Goal: Task Accomplishment & Management: Use online tool/utility

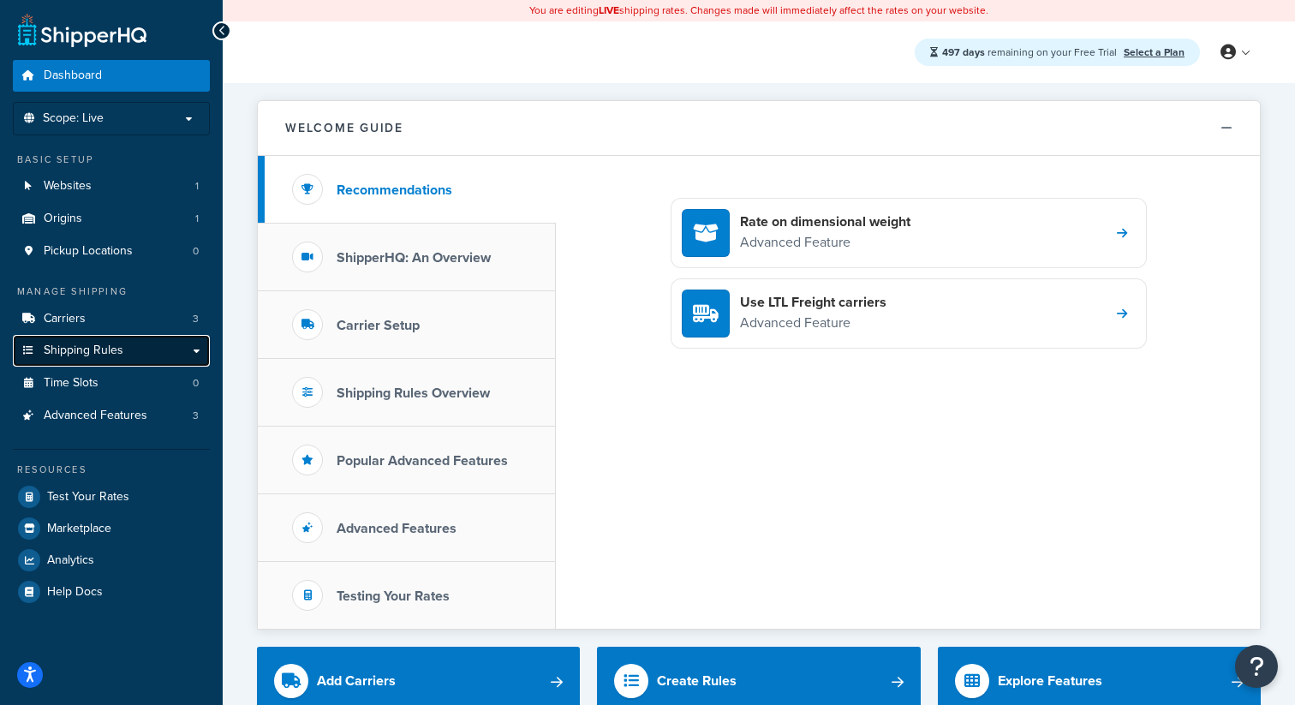
click at [140, 343] on link "Shipping Rules" at bounding box center [111, 351] width 197 height 32
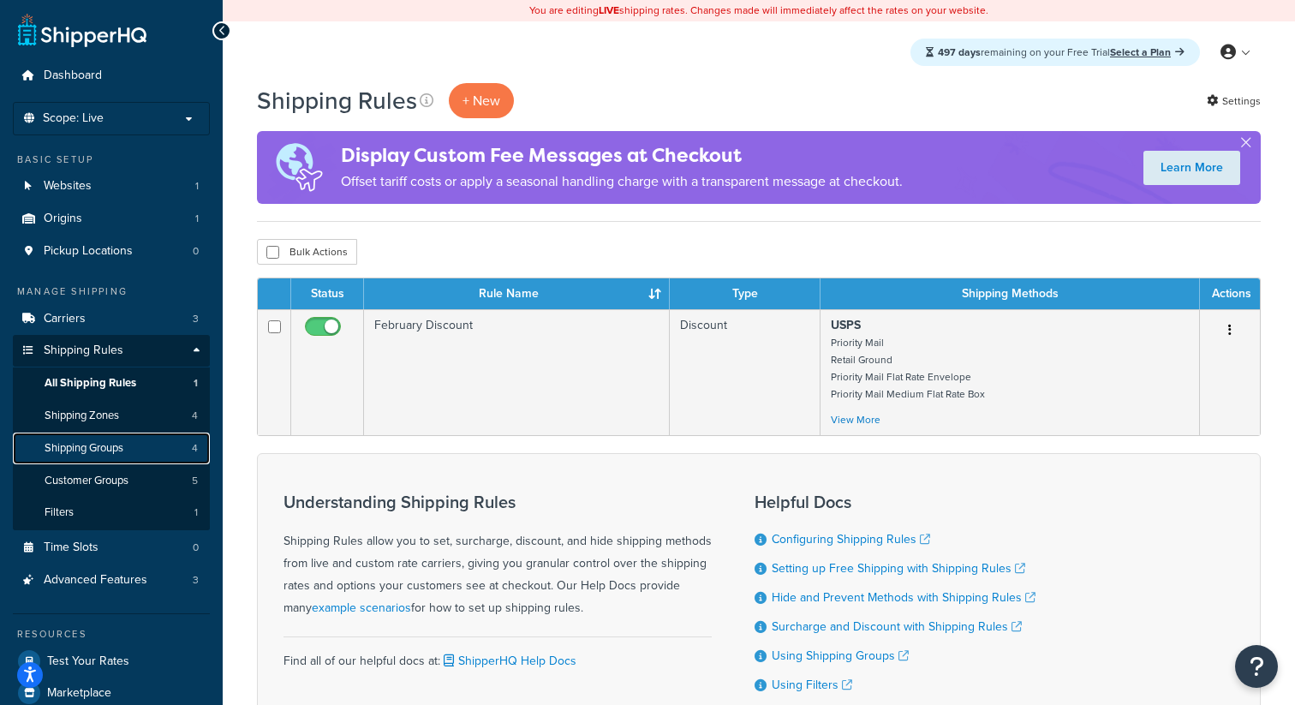
click at [85, 452] on span "Shipping Groups" at bounding box center [84, 448] width 79 height 15
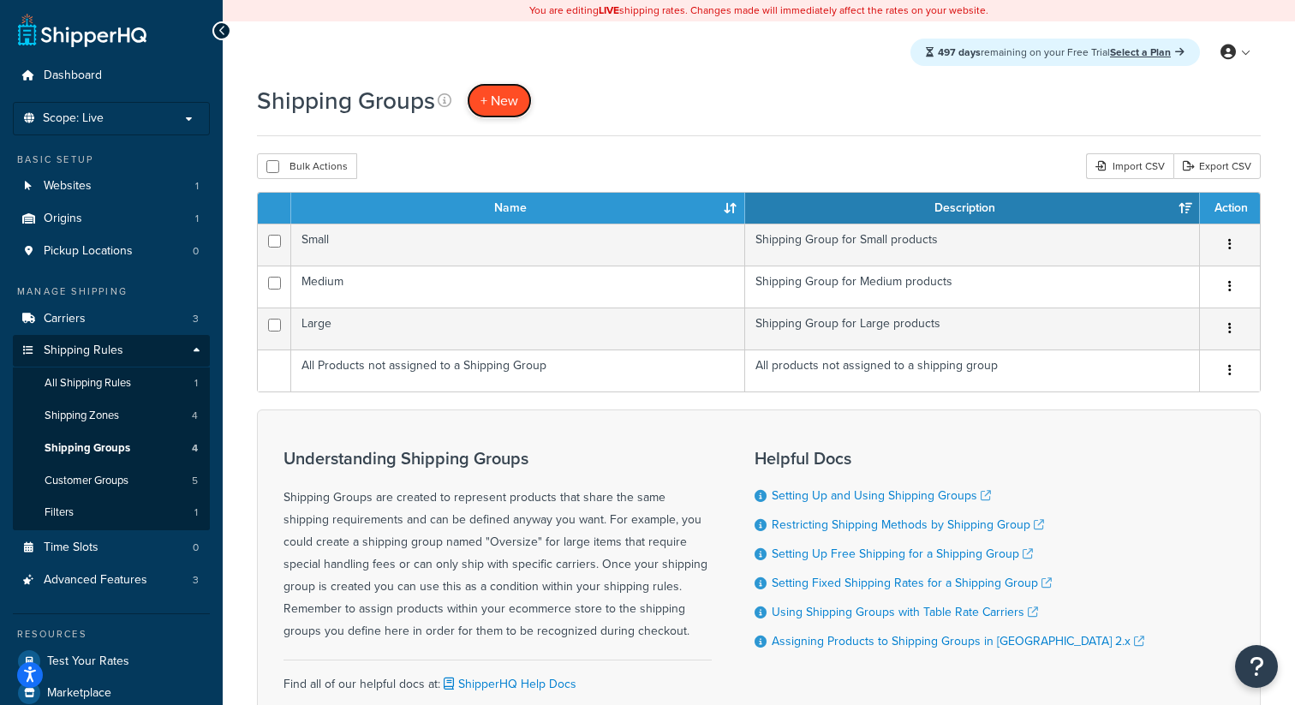
click at [496, 99] on span "+ New" at bounding box center [500, 101] width 38 height 20
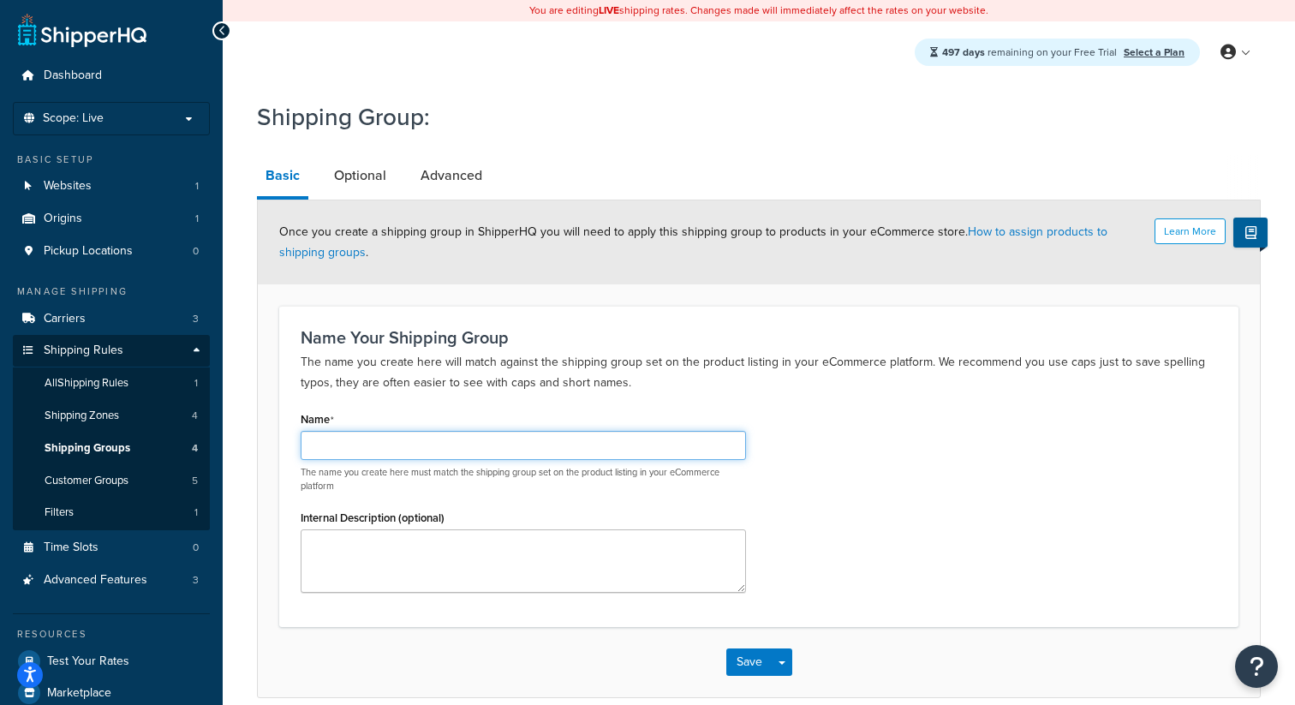
click at [366, 457] on input "Name" at bounding box center [524, 445] width 446 height 29
type input "In Store Pickup"
click at [362, 176] on link "Optional" at bounding box center [360, 175] width 69 height 41
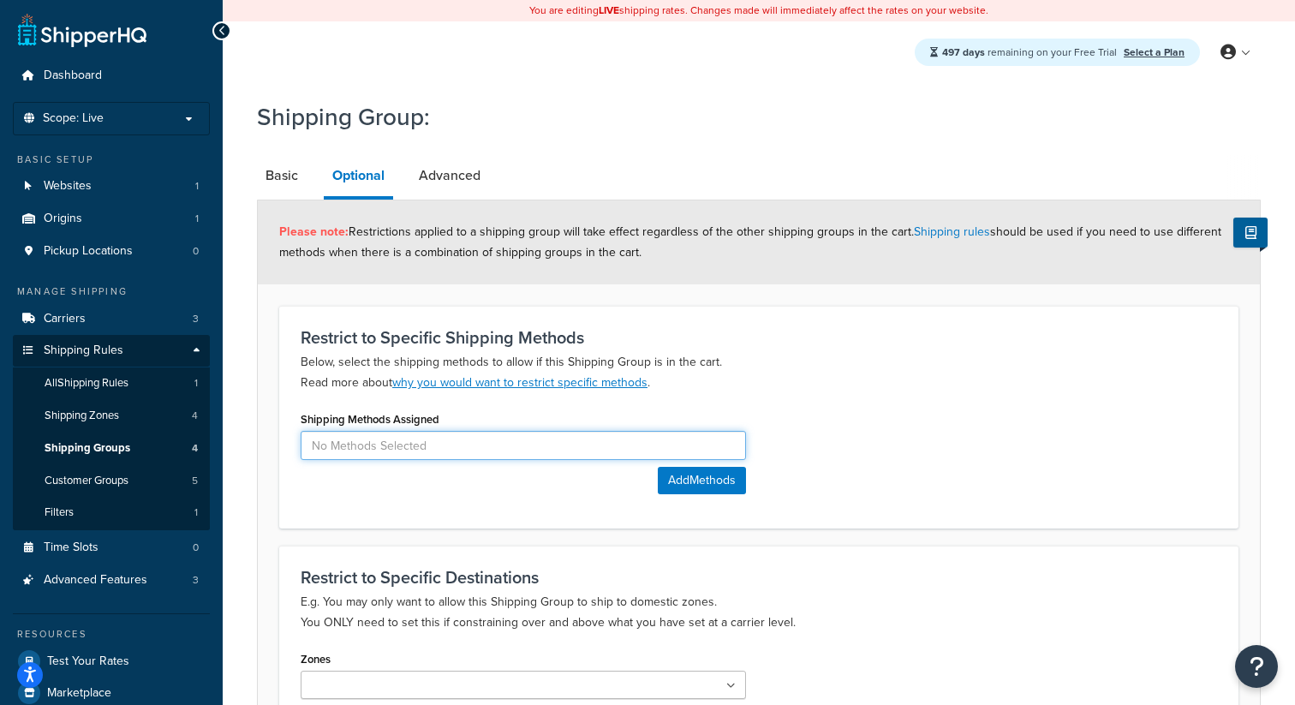
click at [517, 452] on input at bounding box center [524, 445] width 446 height 29
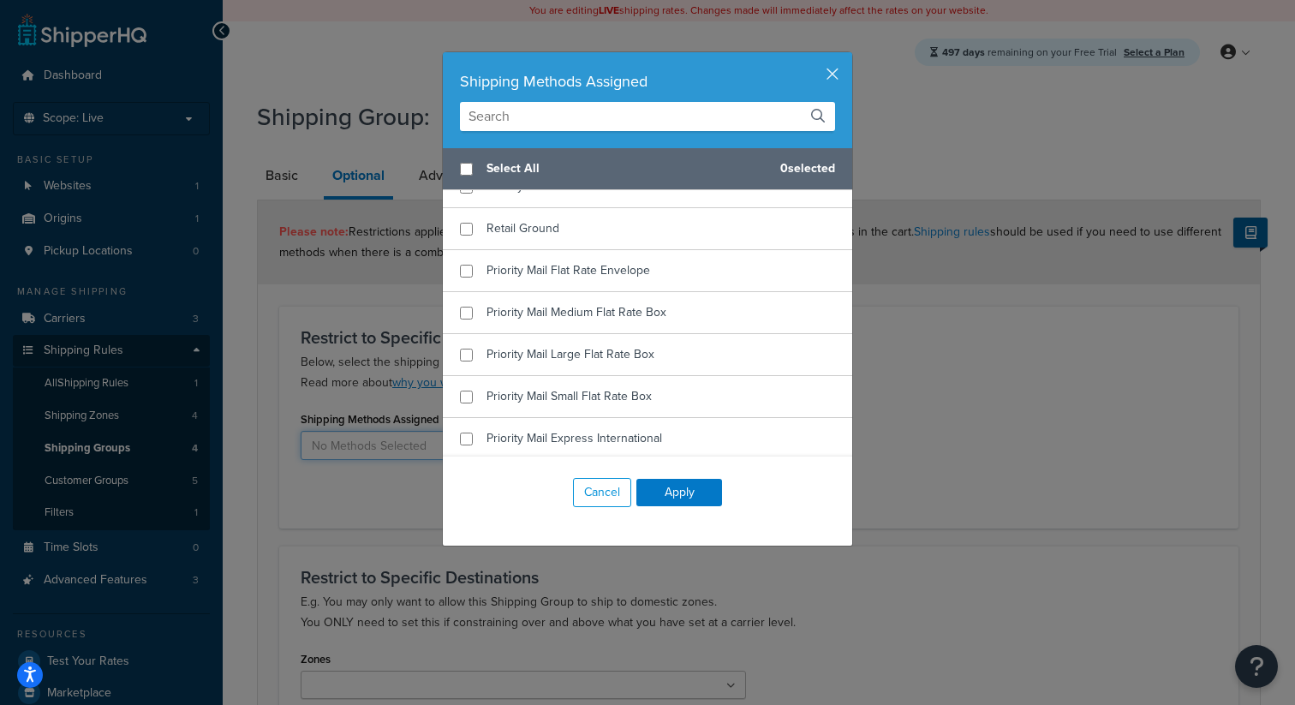
scroll to position [1069, 0]
click at [848, 57] on button "button" at bounding box center [850, 54] width 4 height 4
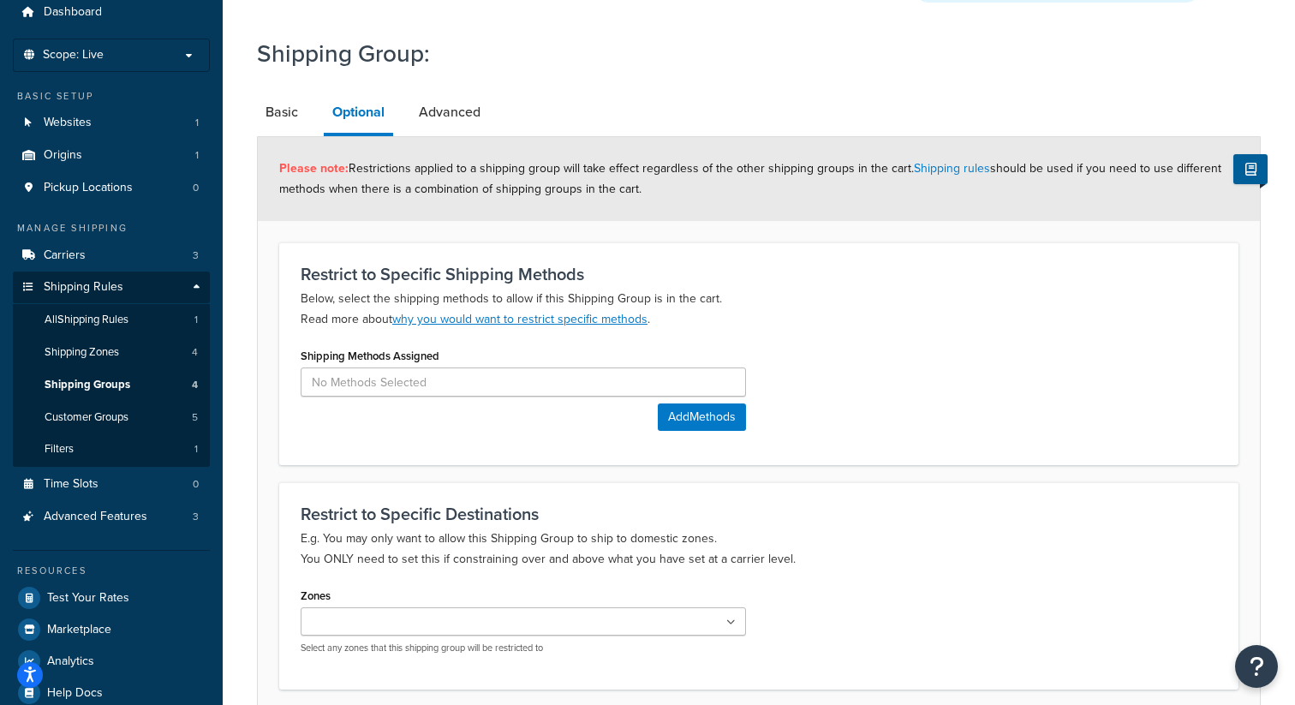
scroll to position [9, 0]
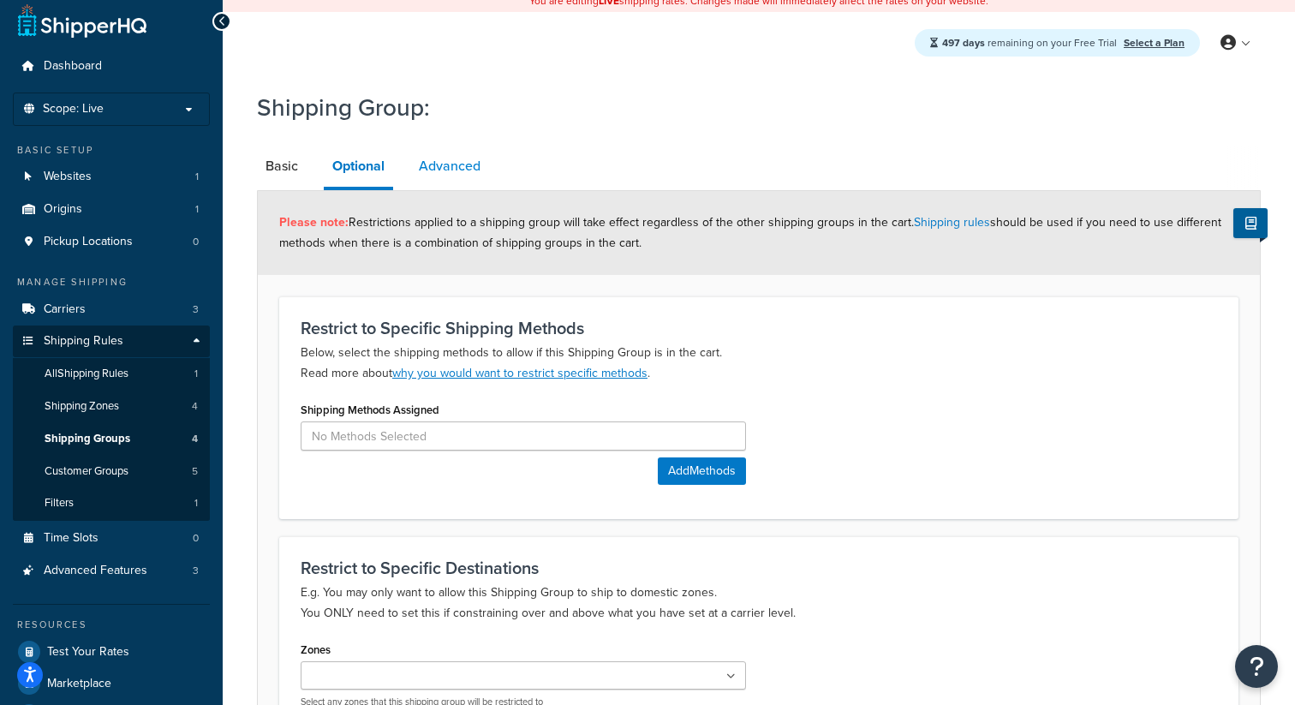
click at [452, 154] on link "Advanced" at bounding box center [449, 166] width 79 height 41
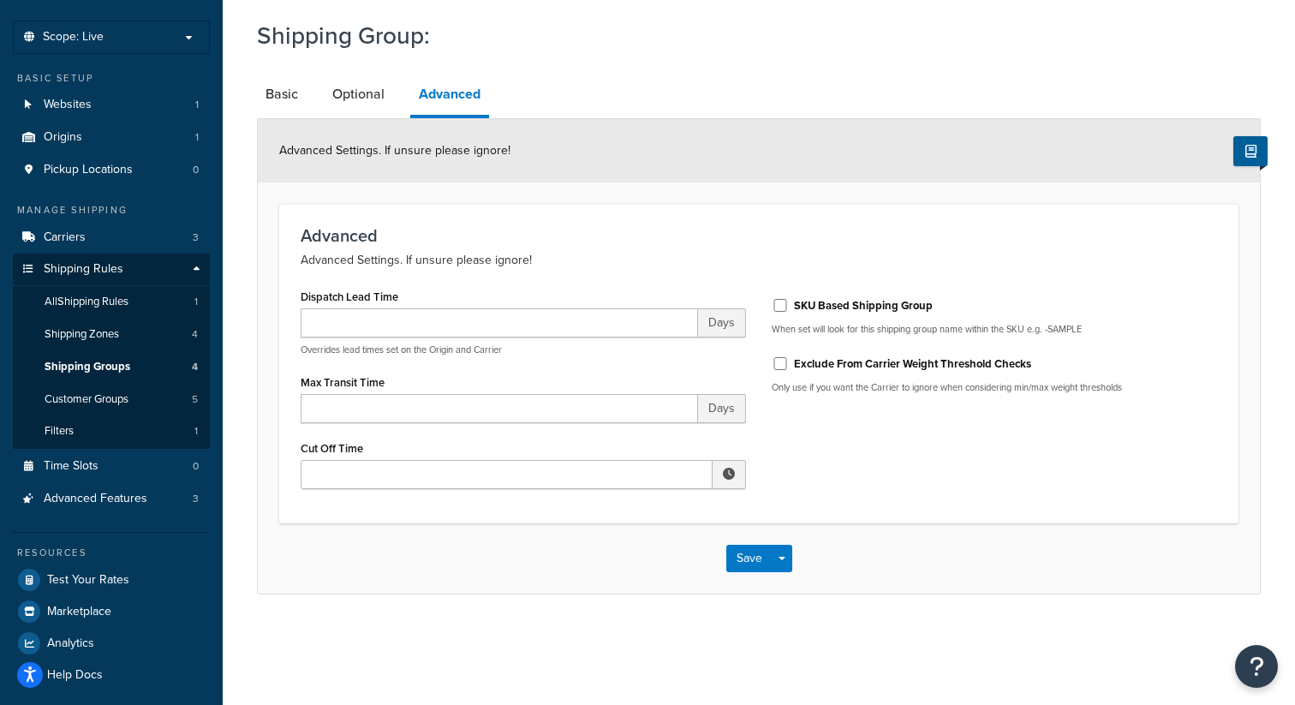
scroll to position [85, 0]
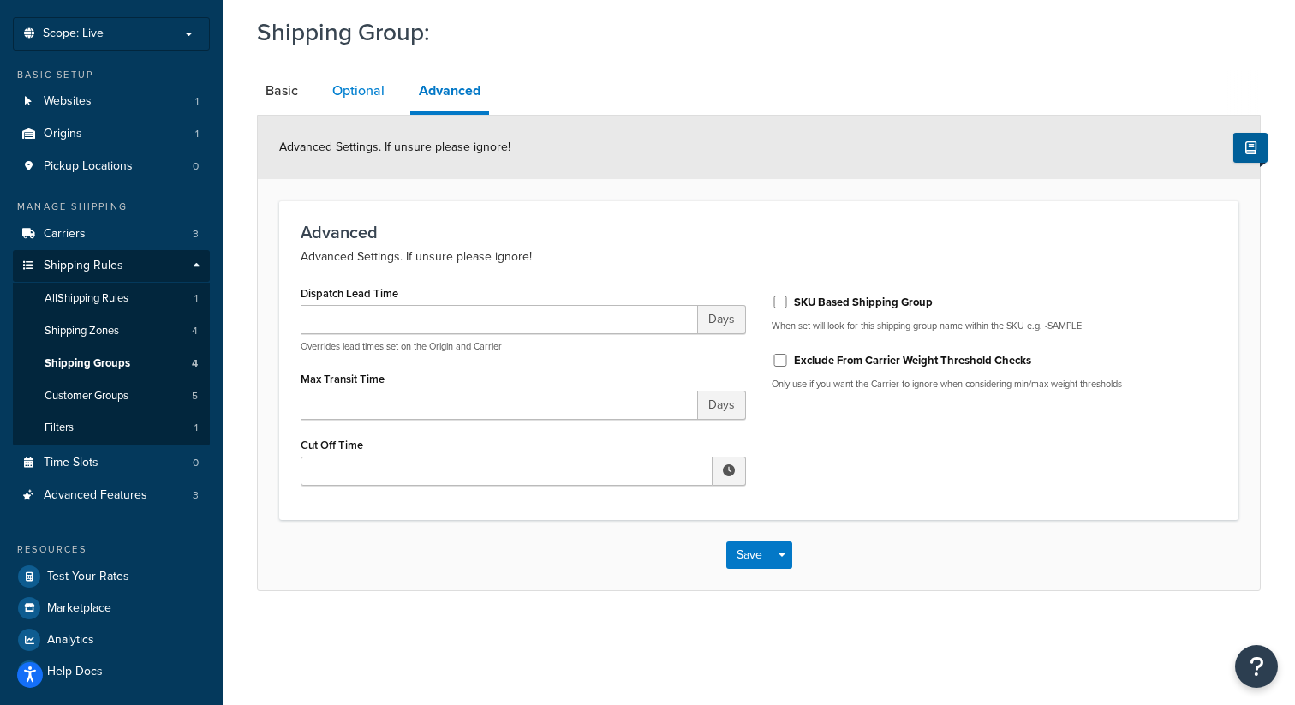
click at [369, 93] on link "Optional" at bounding box center [358, 90] width 69 height 41
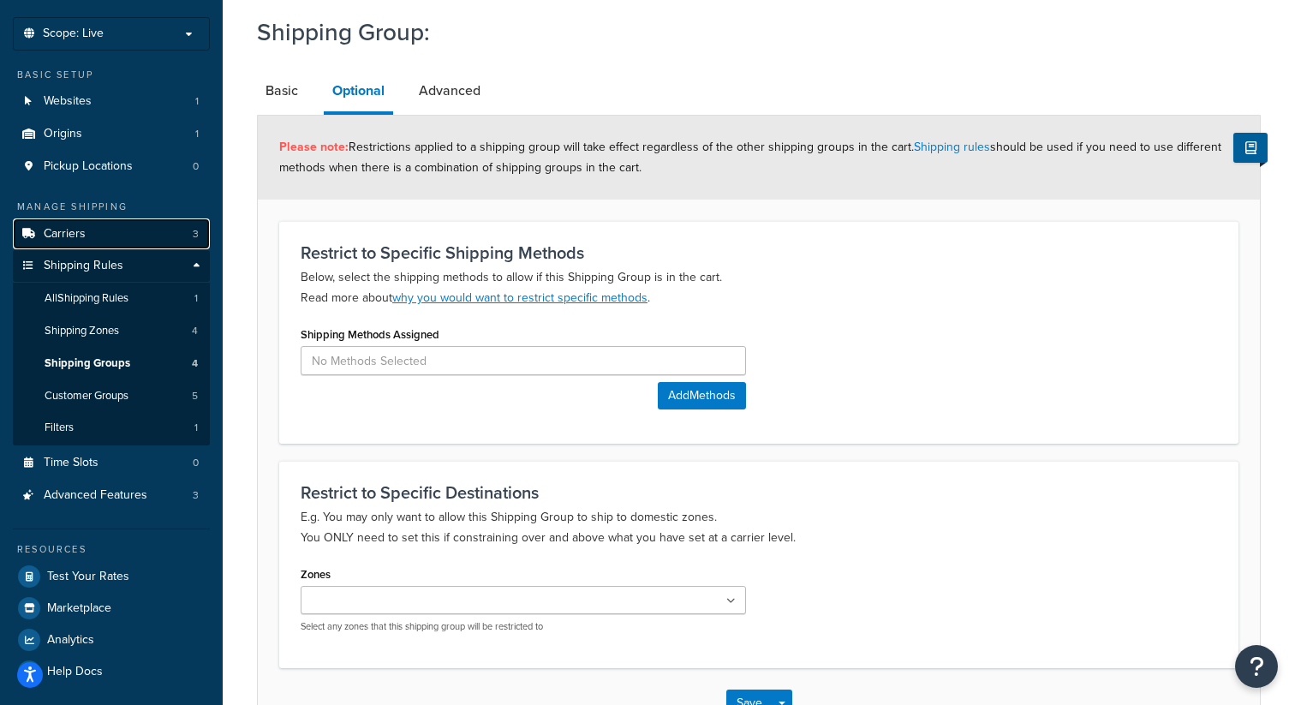
click at [80, 233] on span "Carriers" at bounding box center [65, 234] width 42 height 15
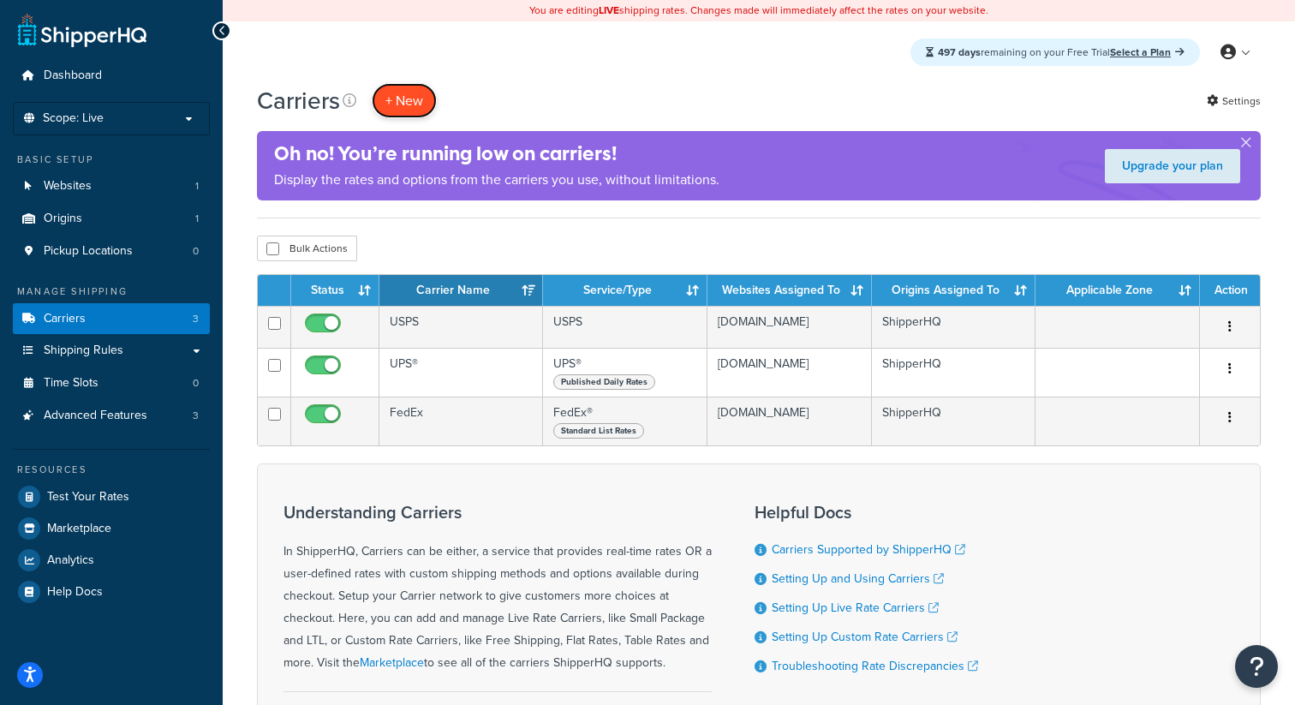
click at [410, 104] on button "+ New" at bounding box center [404, 100] width 65 height 35
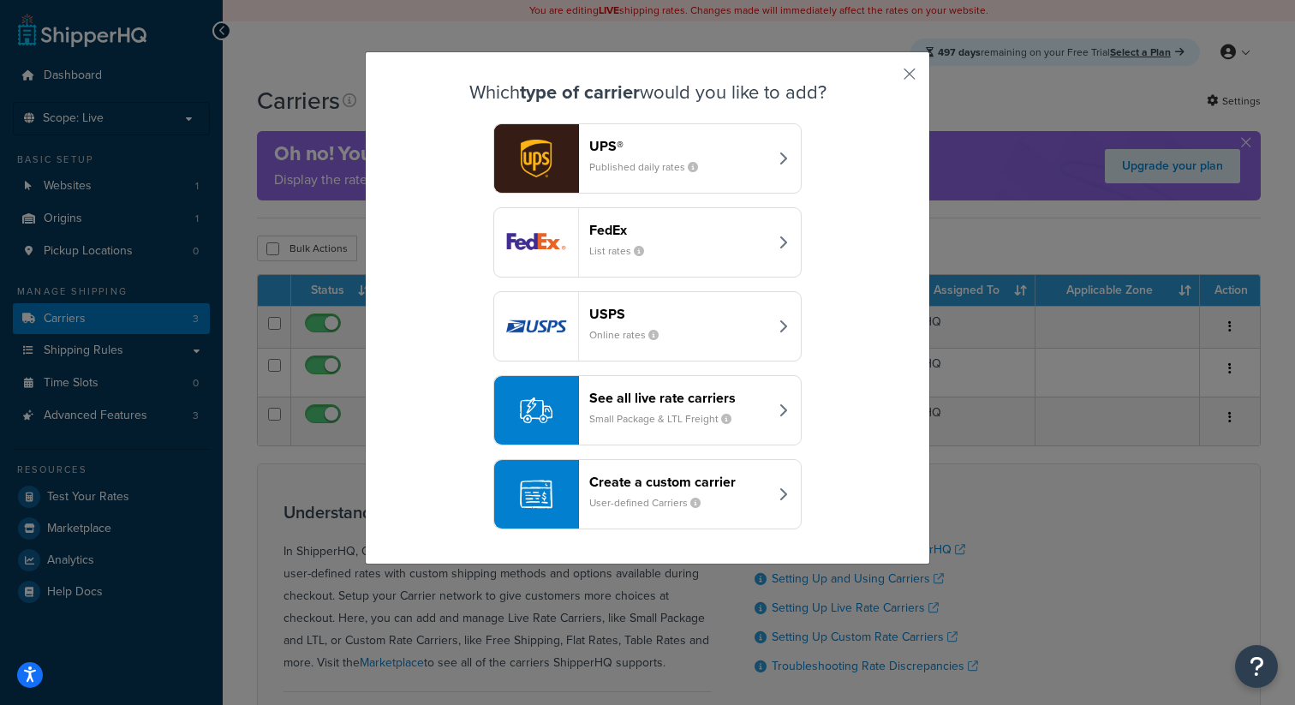
click at [649, 475] on header "Create a custom carrier" at bounding box center [678, 482] width 179 height 16
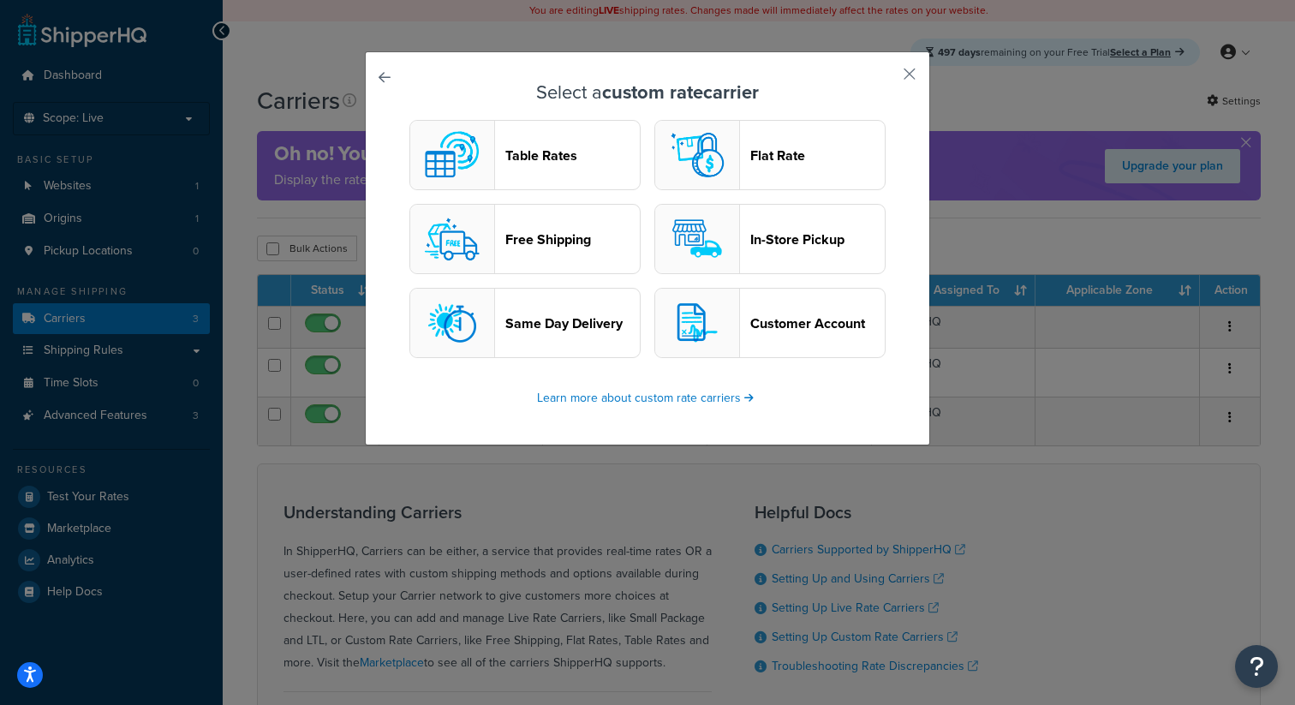
click at [748, 227] on button "In-Store Pickup" at bounding box center [770, 239] width 231 height 70
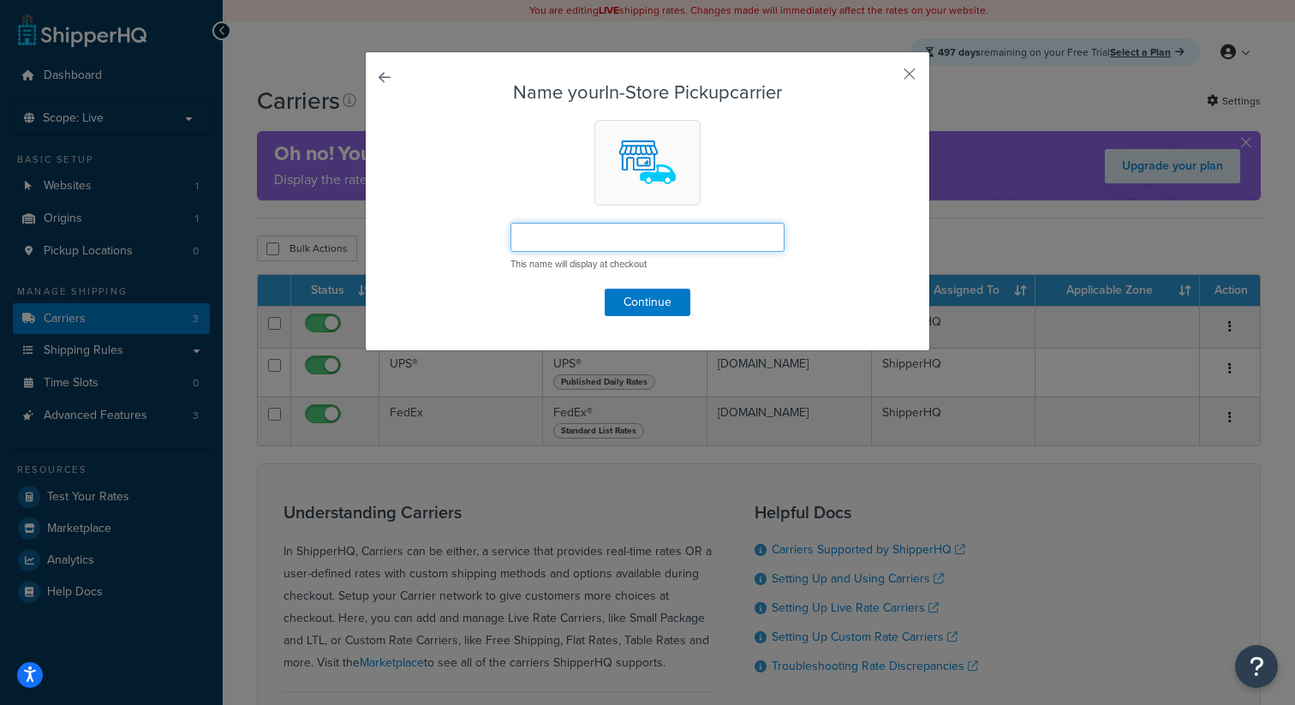
click at [719, 244] on input "text" at bounding box center [648, 237] width 274 height 29
type input "In Store Pickup"
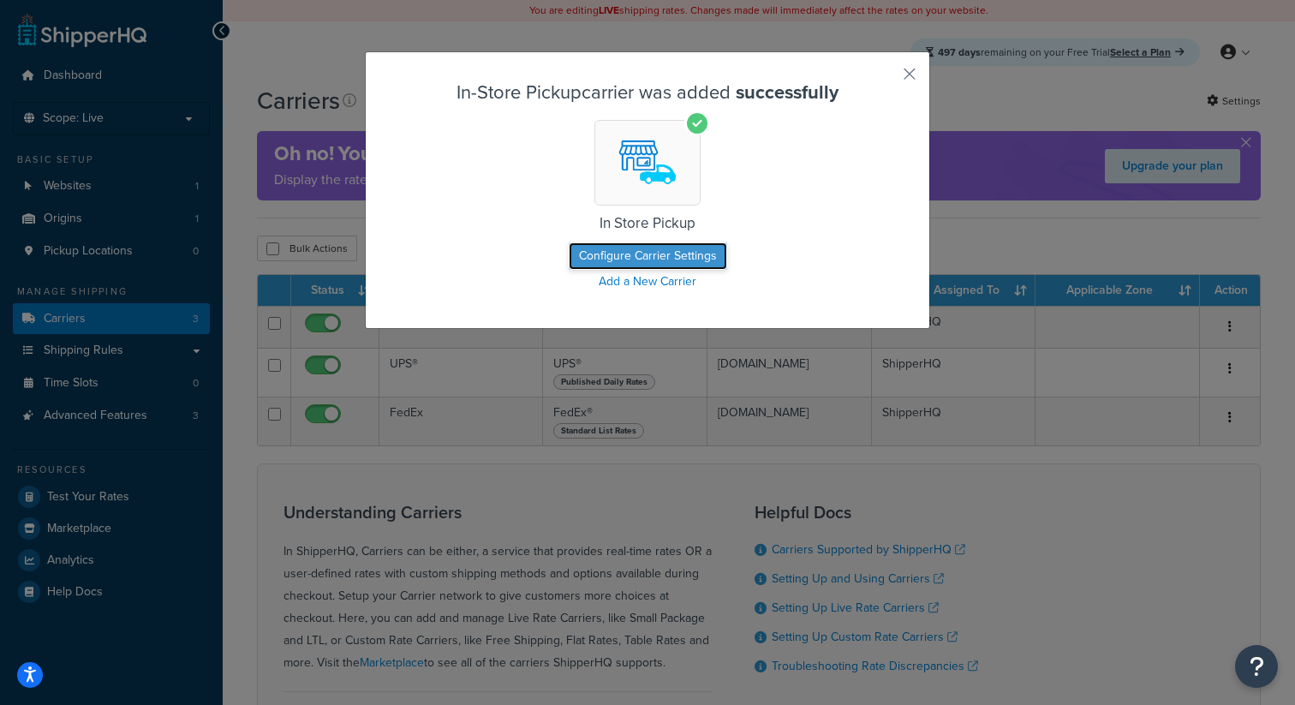
click at [697, 257] on button "Configure Carrier Settings" at bounding box center [648, 255] width 158 height 27
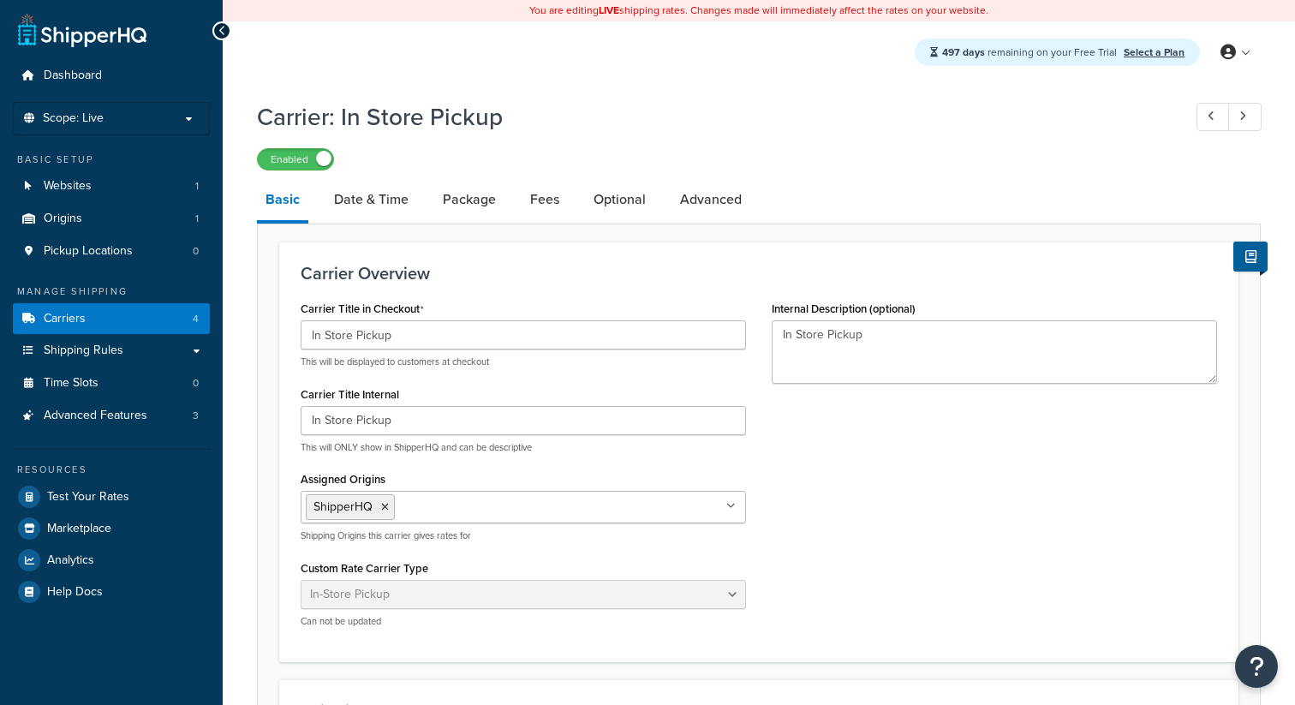
select select "pickup"
click at [377, 212] on link "Date & Time" at bounding box center [372, 199] width 92 height 41
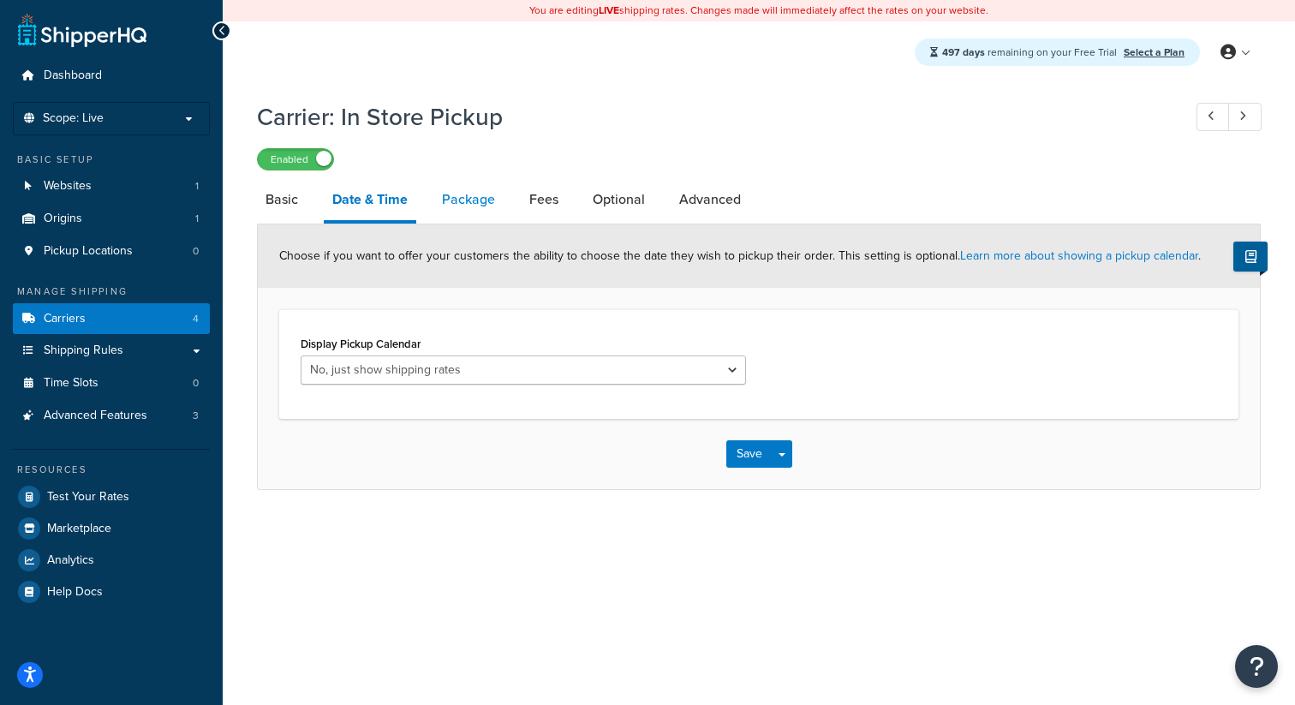
click at [462, 206] on link "Package" at bounding box center [469, 199] width 70 height 41
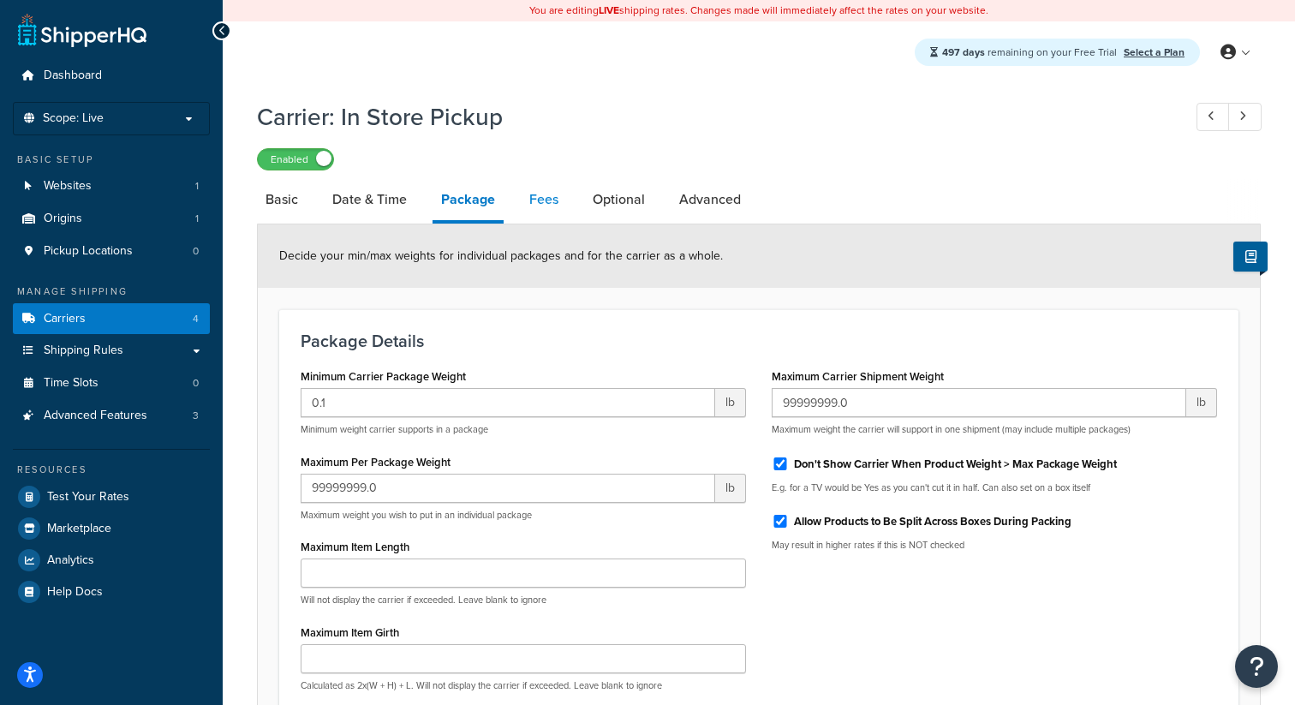
click at [544, 205] on link "Fees" at bounding box center [544, 199] width 46 height 41
select select "AFTER"
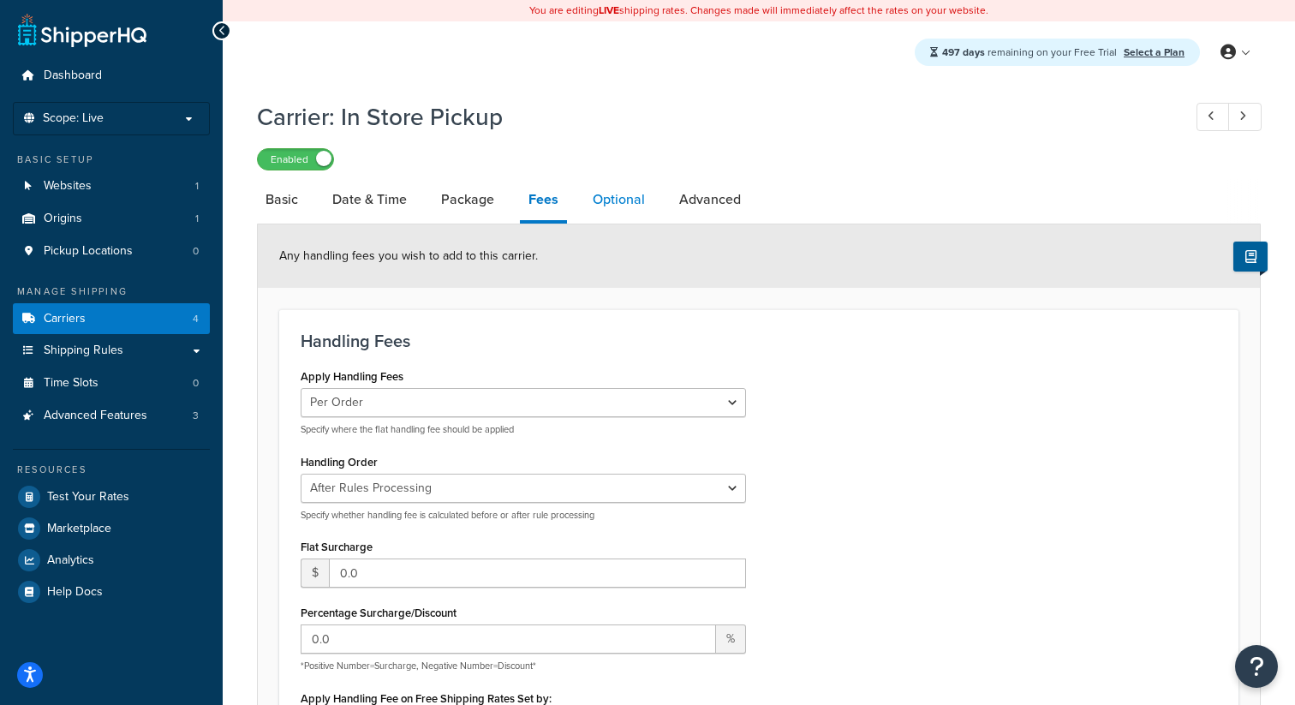
click at [609, 200] on link "Optional" at bounding box center [618, 199] width 69 height 41
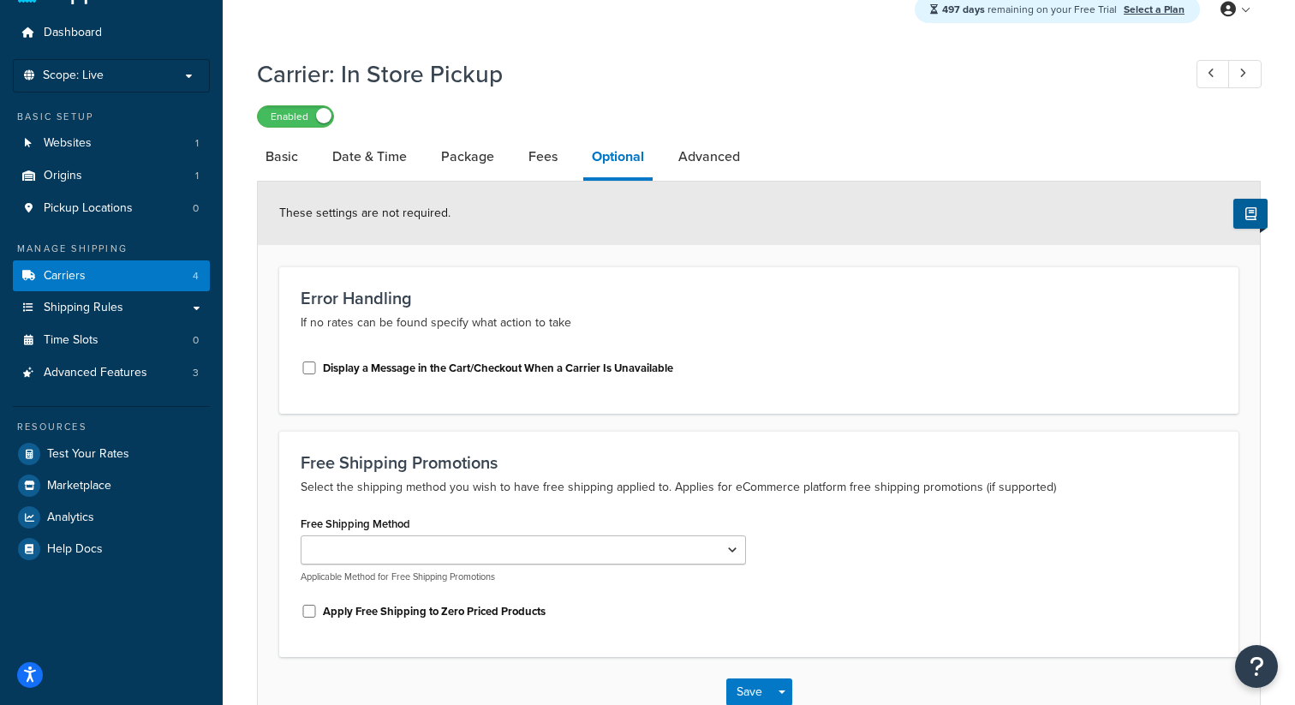
scroll to position [4, 0]
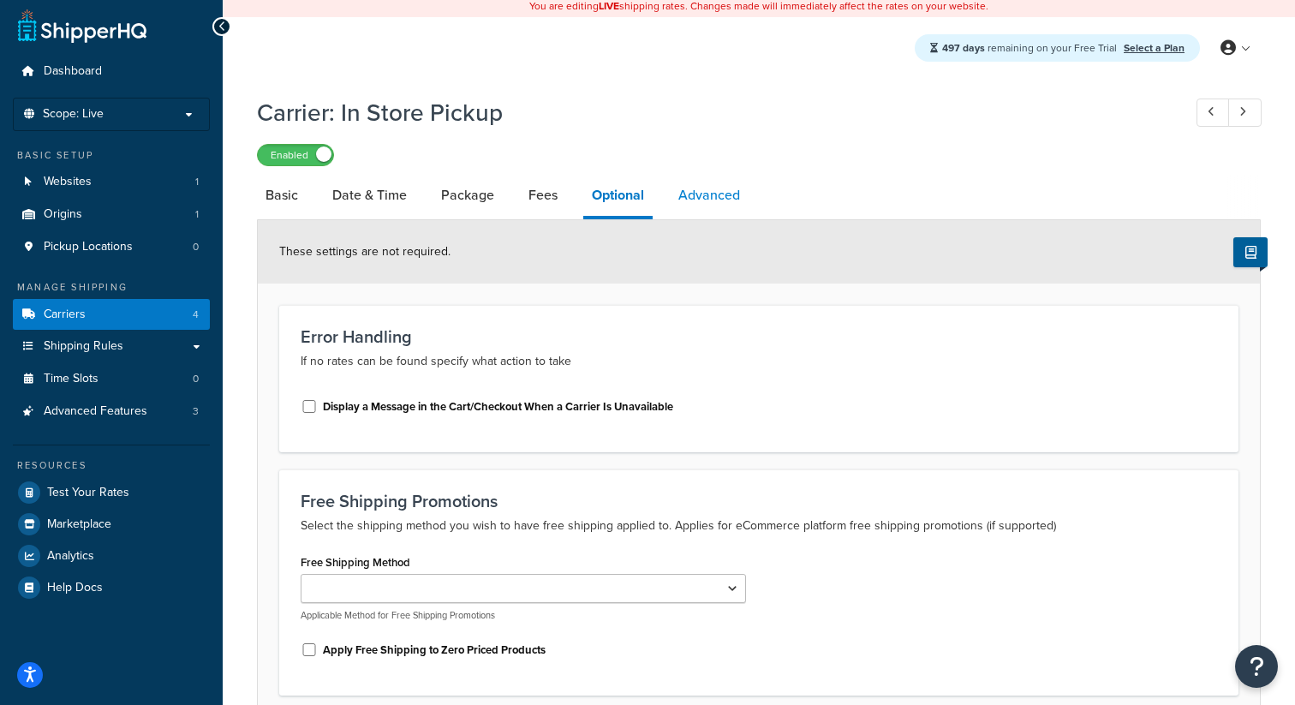
click at [710, 200] on link "Advanced" at bounding box center [709, 195] width 79 height 41
select select "false"
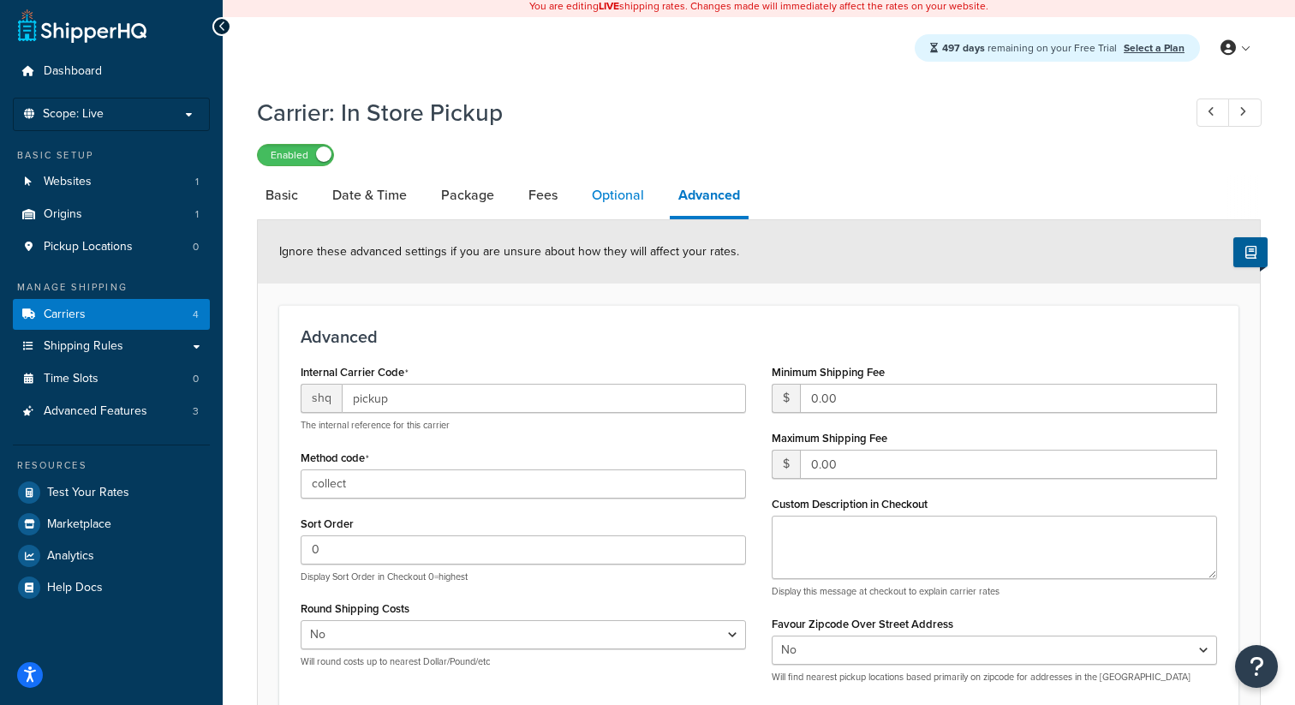
click at [603, 195] on link "Optional" at bounding box center [617, 195] width 69 height 41
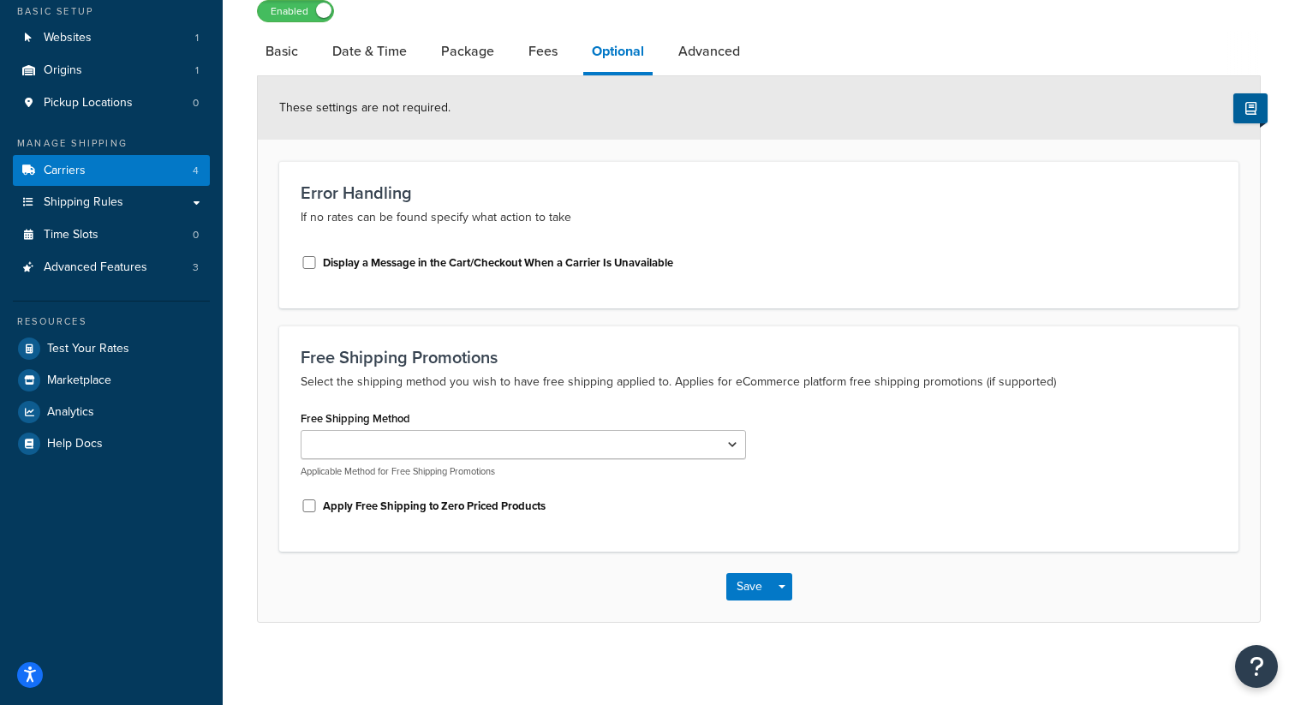
scroll to position [153, 0]
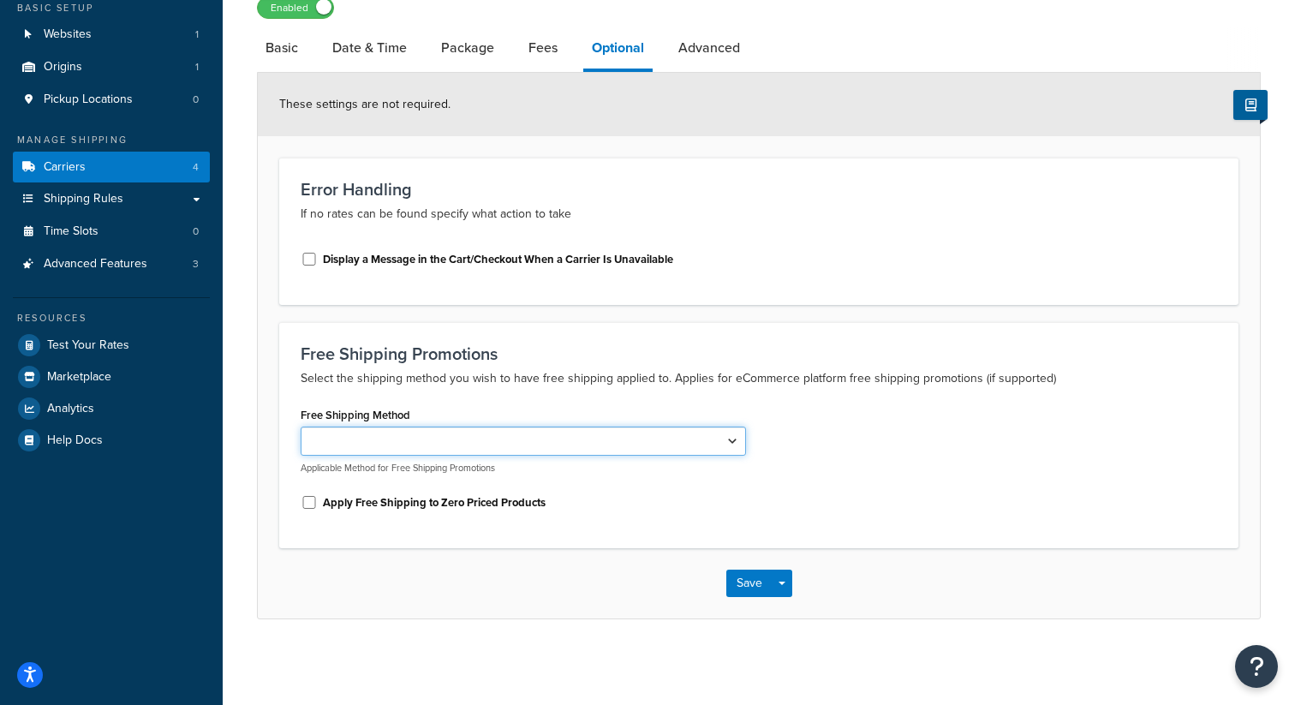
click at [562, 440] on select "Collect from Store" at bounding box center [524, 441] width 446 height 29
select select "183783"
click at [301, 427] on select "Collect from Store" at bounding box center [524, 441] width 446 height 29
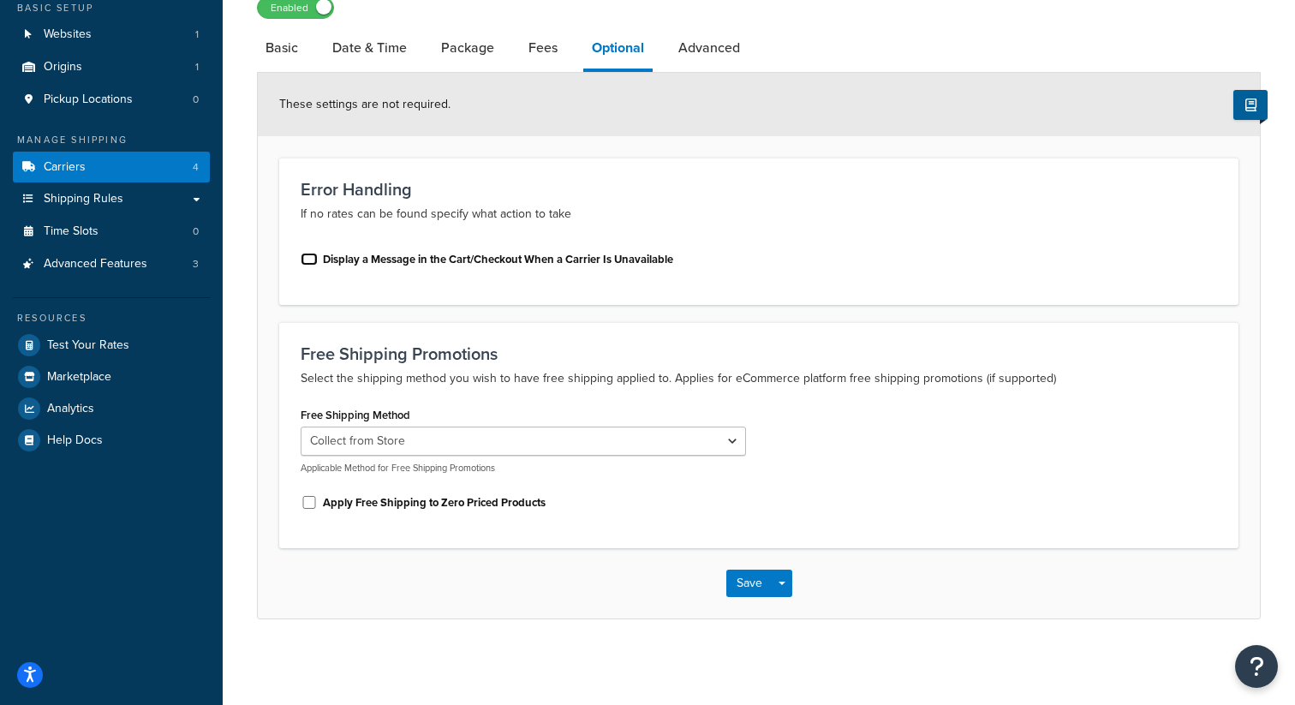
click at [310, 261] on input "Display a Message in the Cart/Checkout When a Carrier Is Unavailable" at bounding box center [309, 259] width 17 height 13
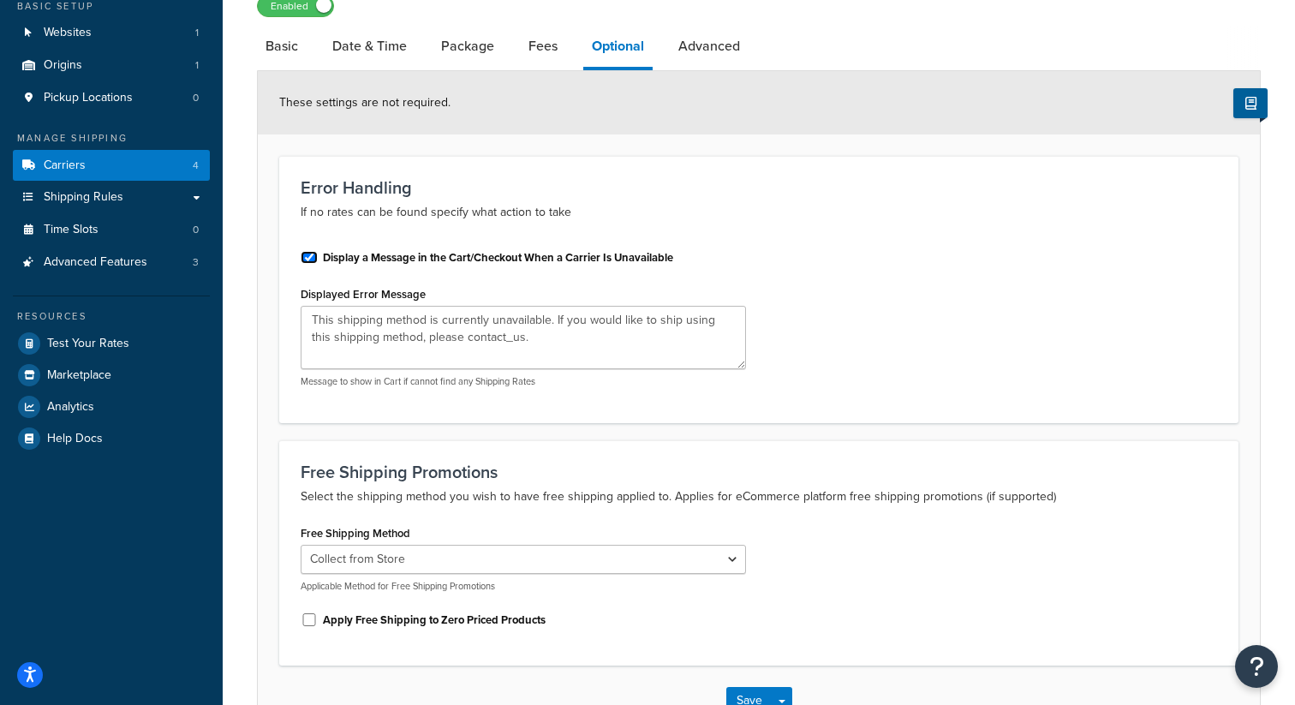
click at [312, 260] on input "Display a Message in the Cart/Checkout When a Carrier Is Unavailable" at bounding box center [309, 257] width 17 height 13
checkbox input "false"
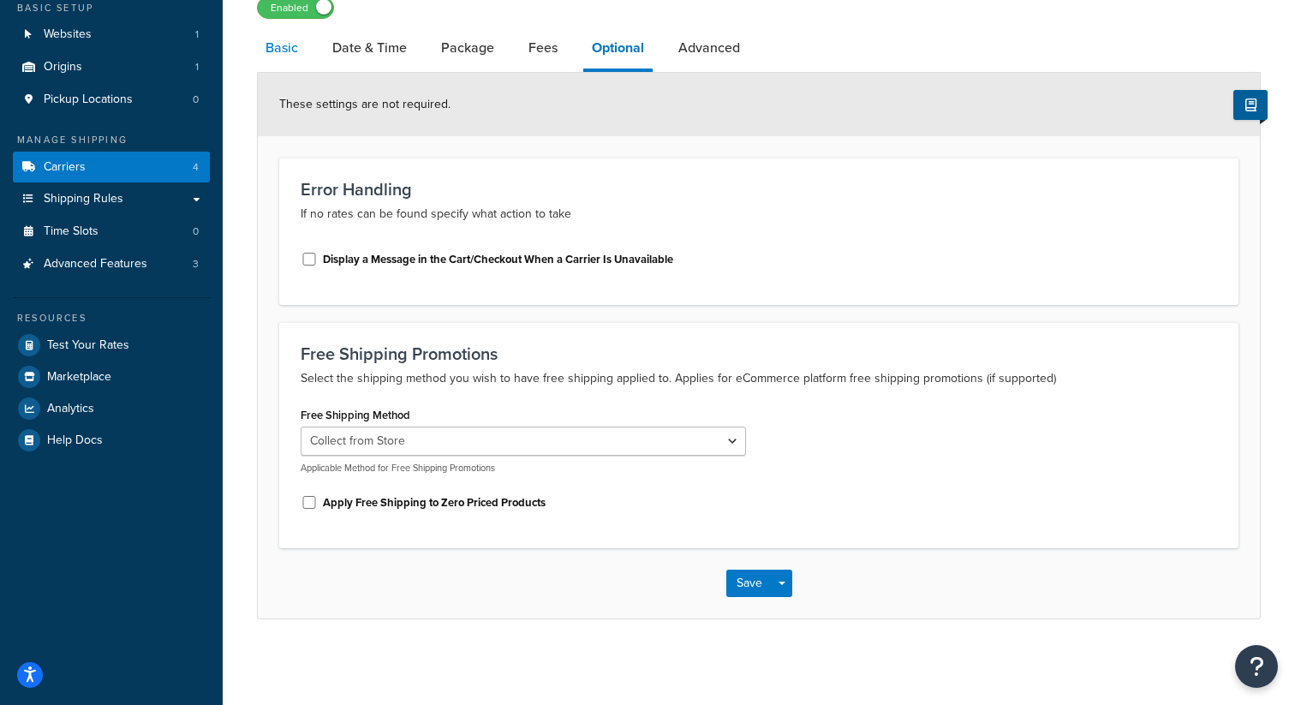
click at [282, 57] on link "Basic" at bounding box center [282, 47] width 50 height 41
select select "pickup"
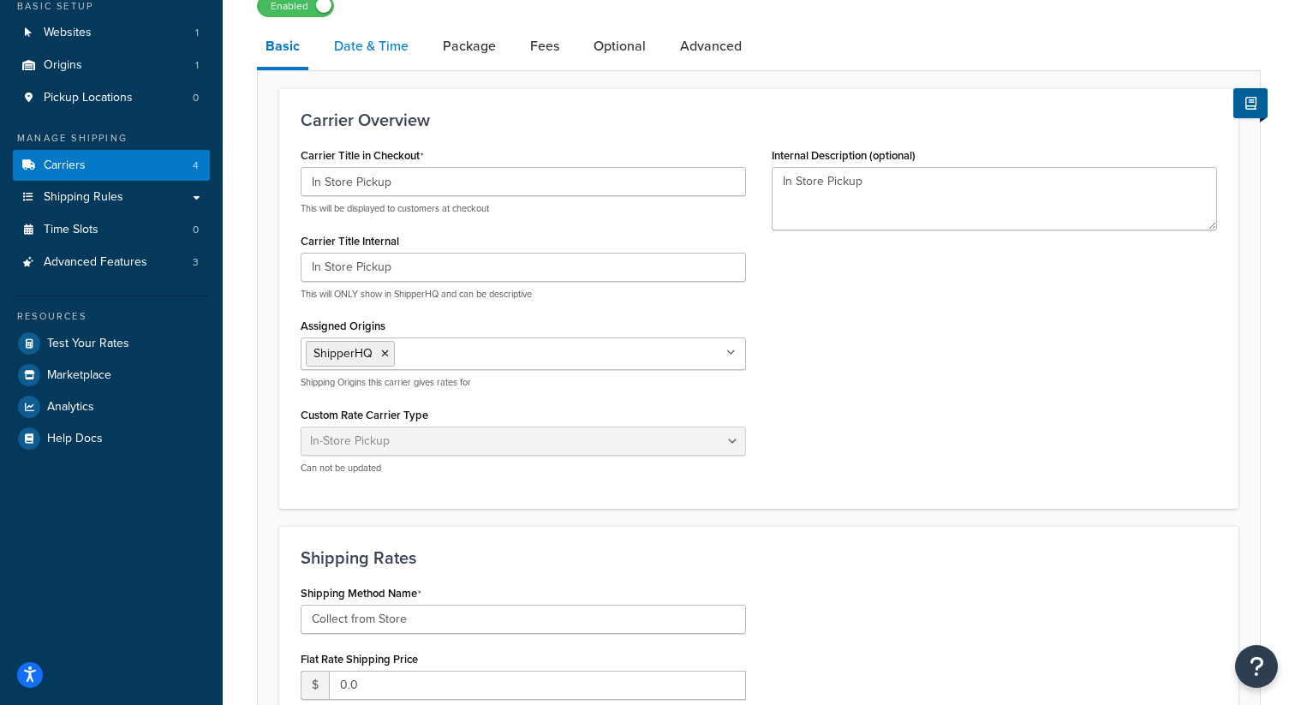
click at [361, 50] on link "Date & Time" at bounding box center [372, 46] width 92 height 41
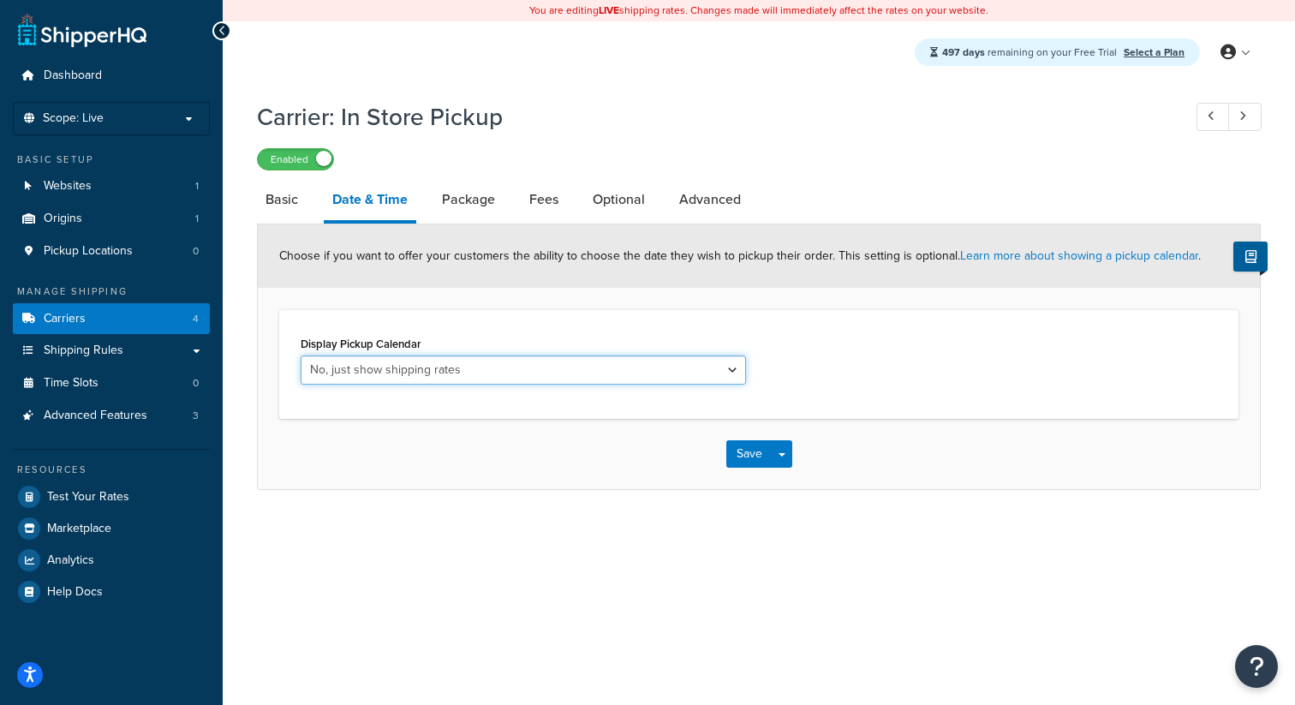
click at [425, 379] on select "No, just show shipping rates Yes, show pickup calendar" at bounding box center [524, 370] width 446 height 29
select select "calendar"
click at [301, 357] on select "No, just show shipping rates Yes, show pickup calendar" at bounding box center [524, 370] width 446 height 29
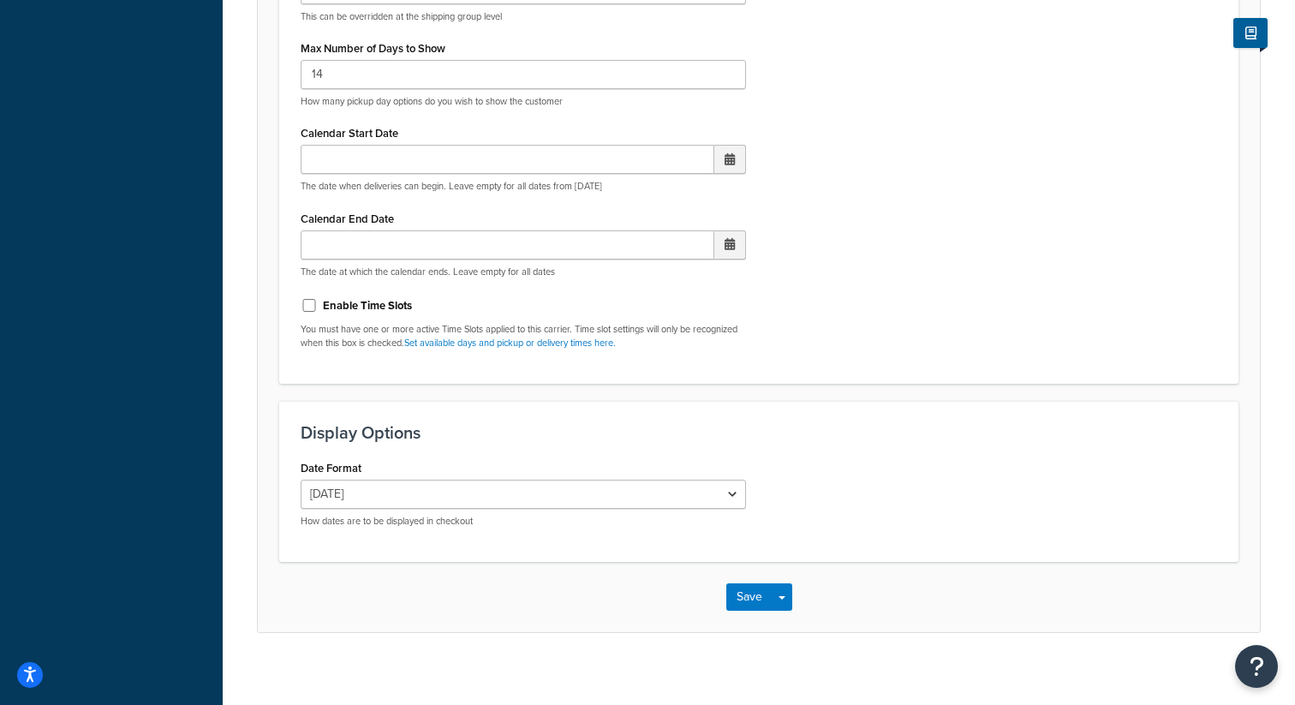
scroll to position [699, 0]
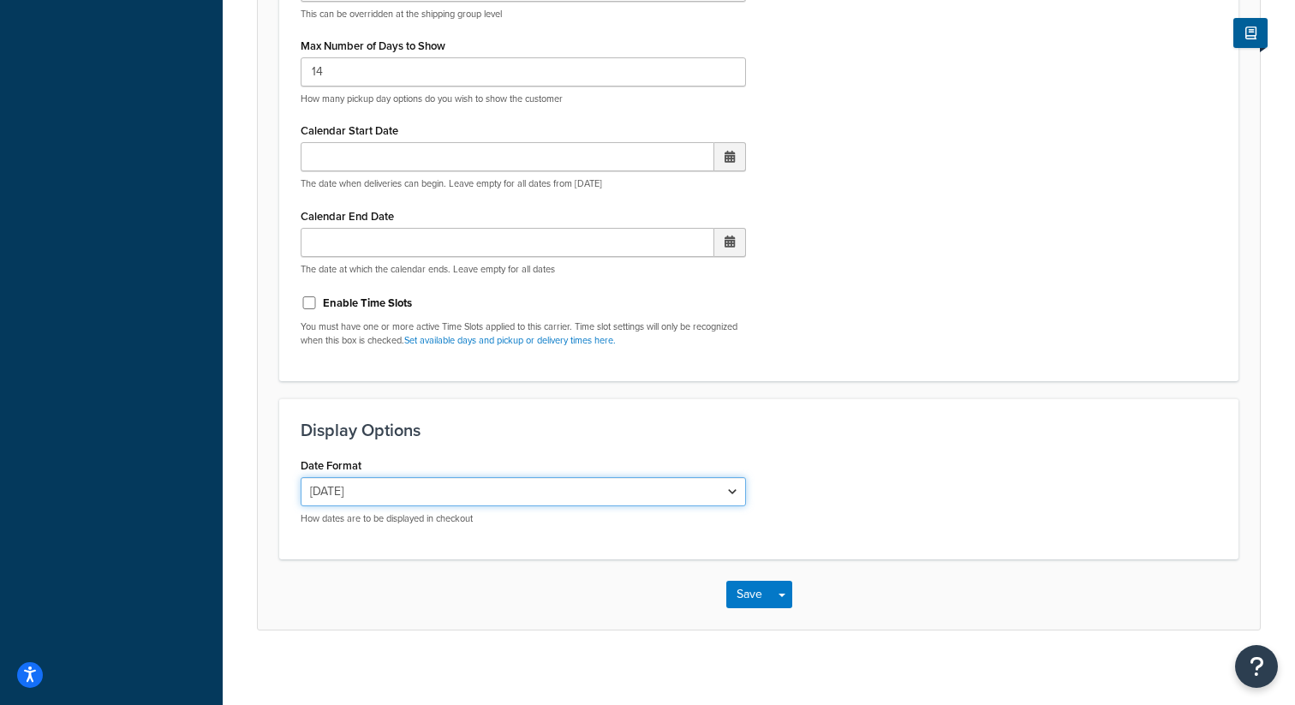
click at [417, 495] on select "Wed, Oct 8 10/8/2025 Oct 8, 2025 Wed, Oct 8, 2025 Wed, 10/8/2025 Oct 8 Wed, 10/…" at bounding box center [524, 491] width 446 height 29
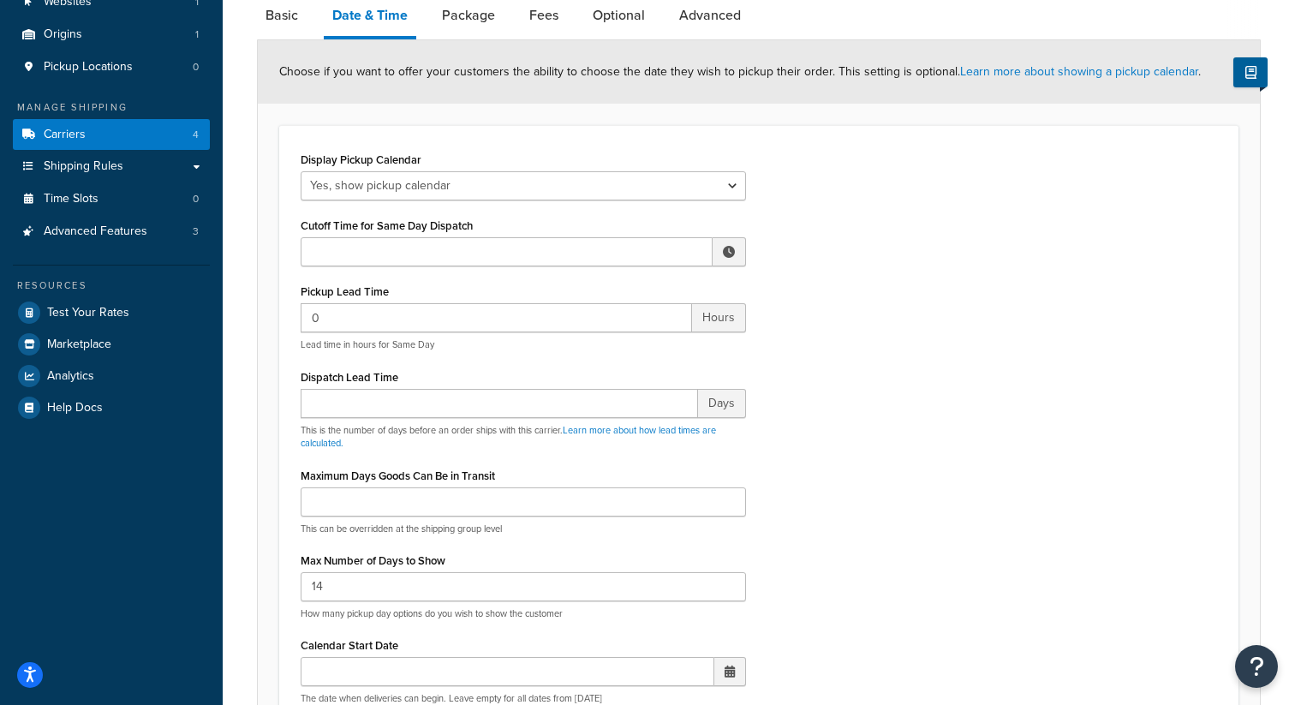
scroll to position [0, 0]
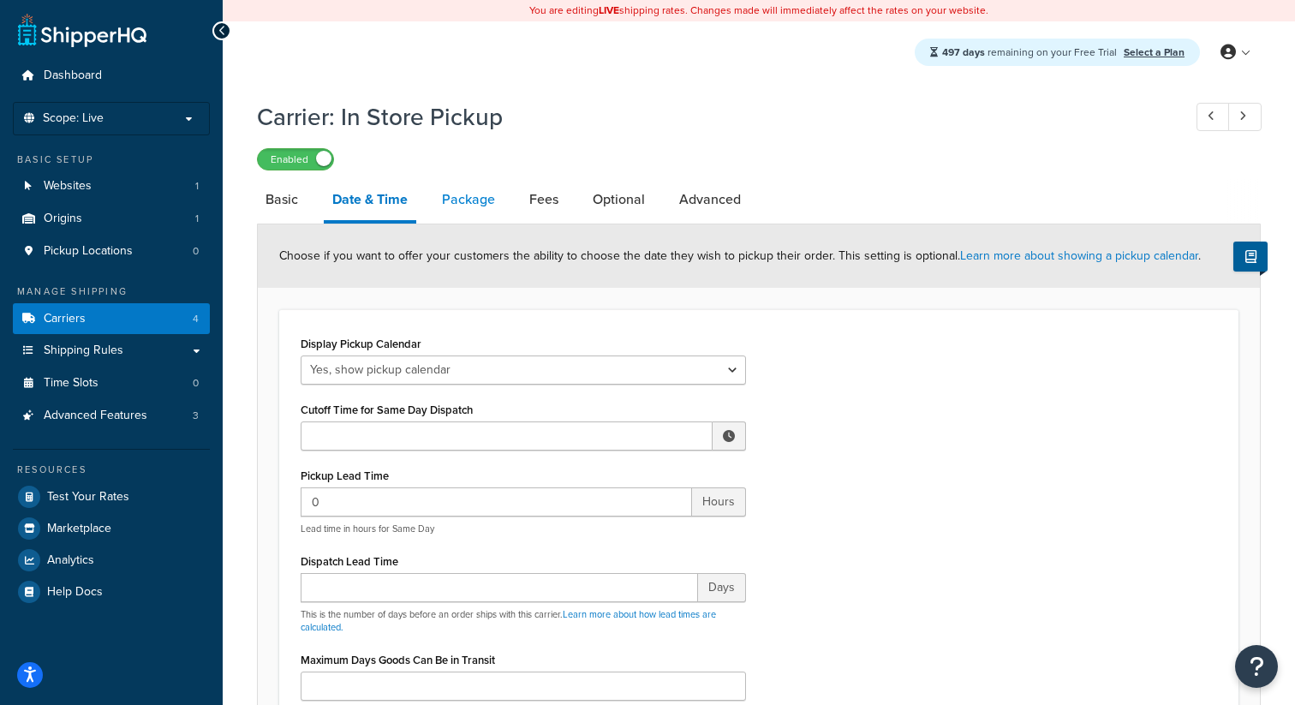
click at [469, 203] on link "Package" at bounding box center [469, 199] width 70 height 41
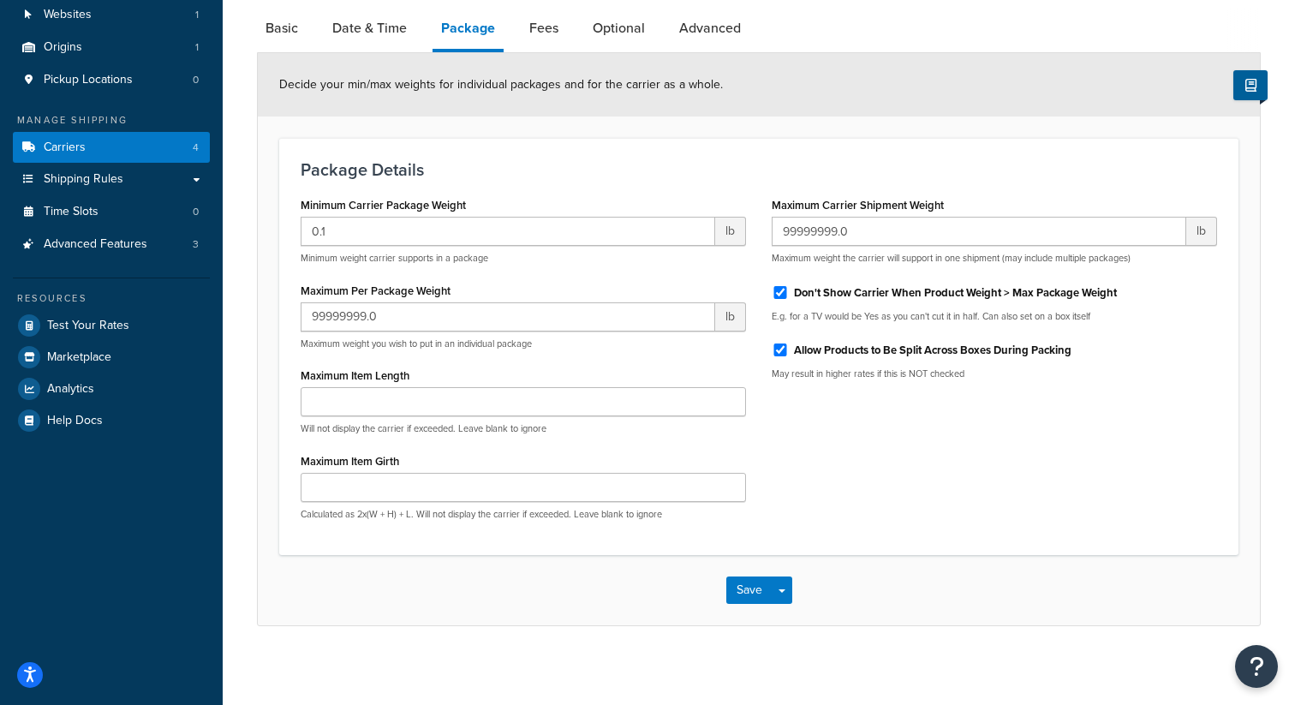
scroll to position [180, 0]
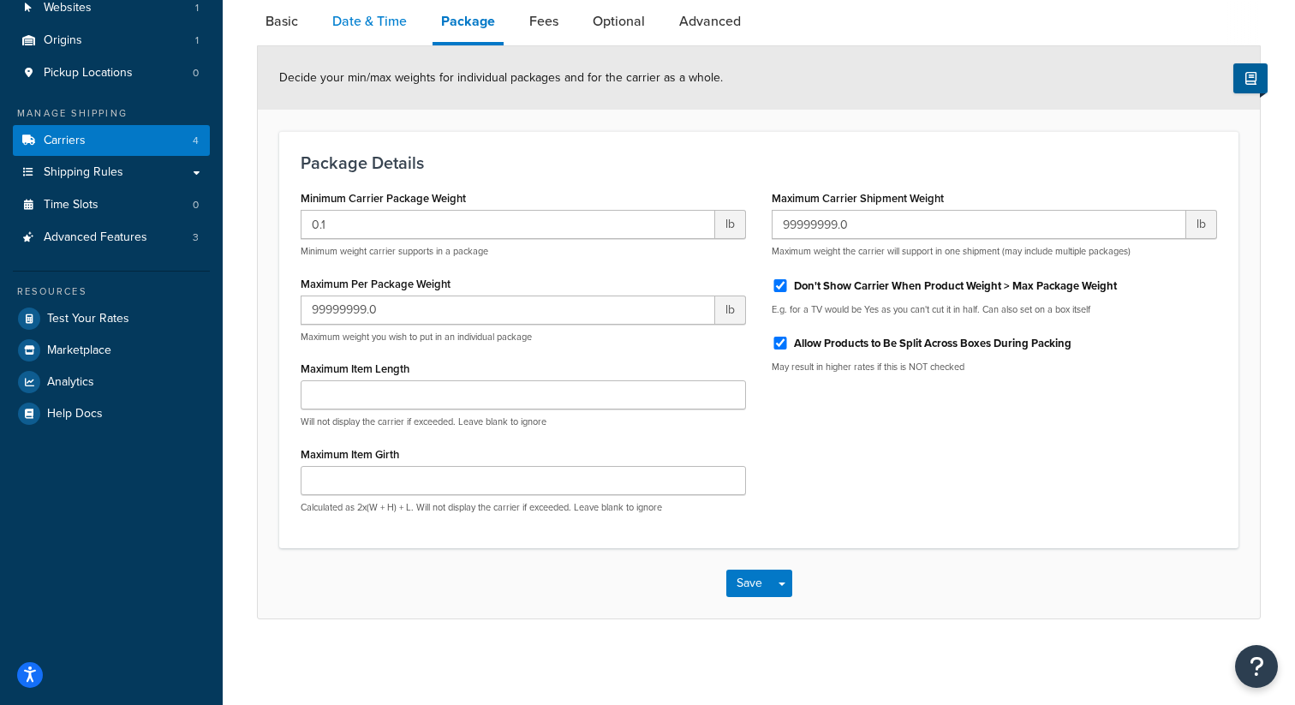
click at [382, 29] on link "Date & Time" at bounding box center [370, 21] width 92 height 41
select select "calendar"
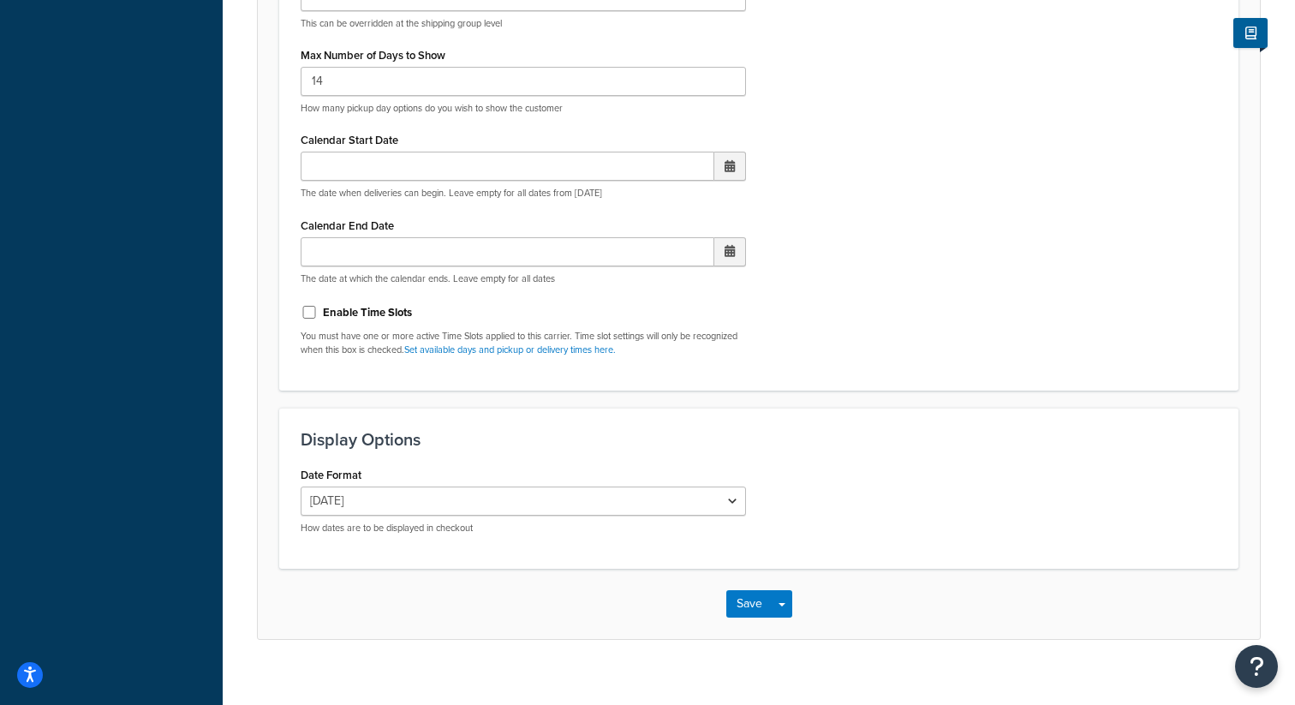
scroll to position [713, 0]
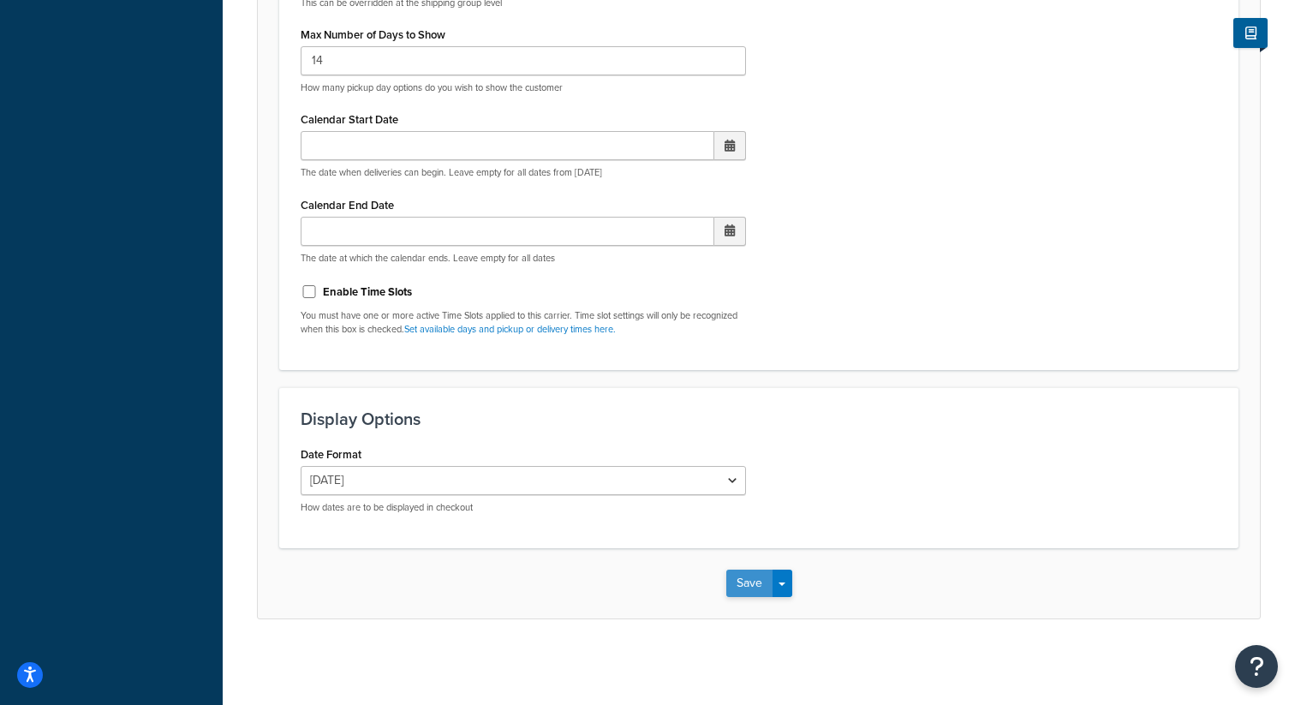
click at [750, 578] on button "Save" at bounding box center [750, 583] width 46 height 27
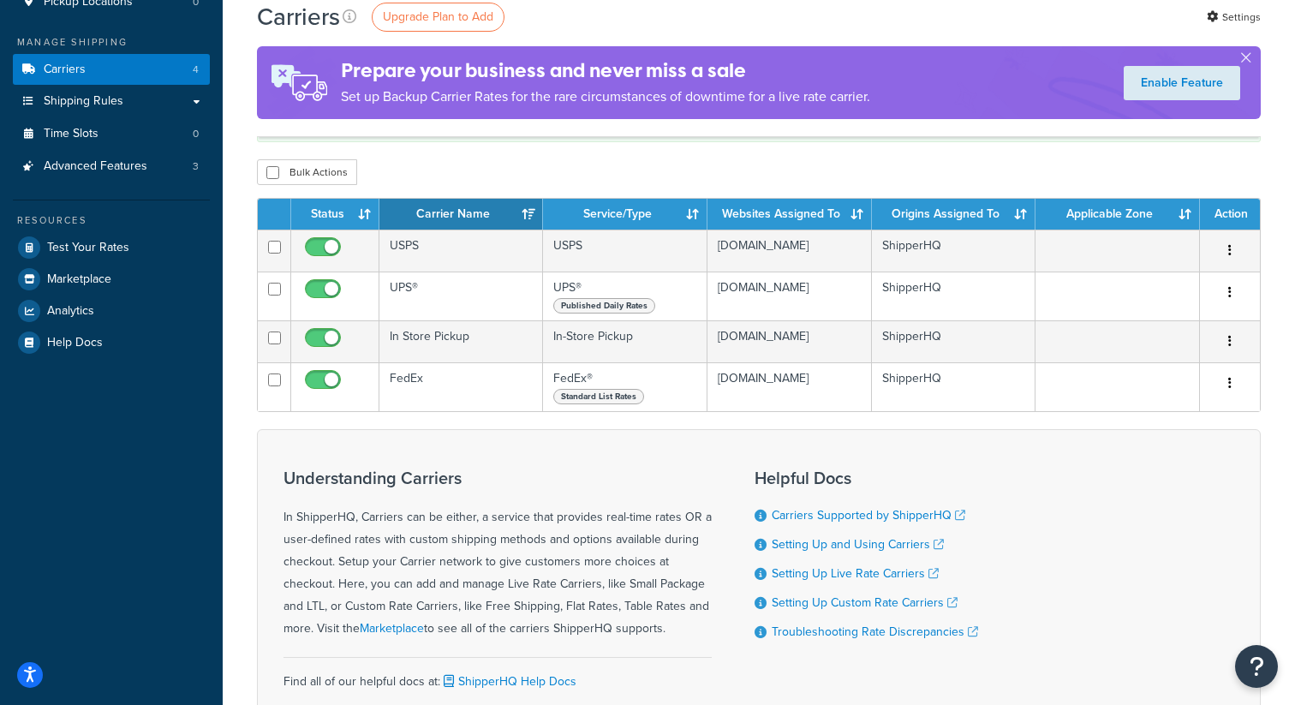
scroll to position [281, 0]
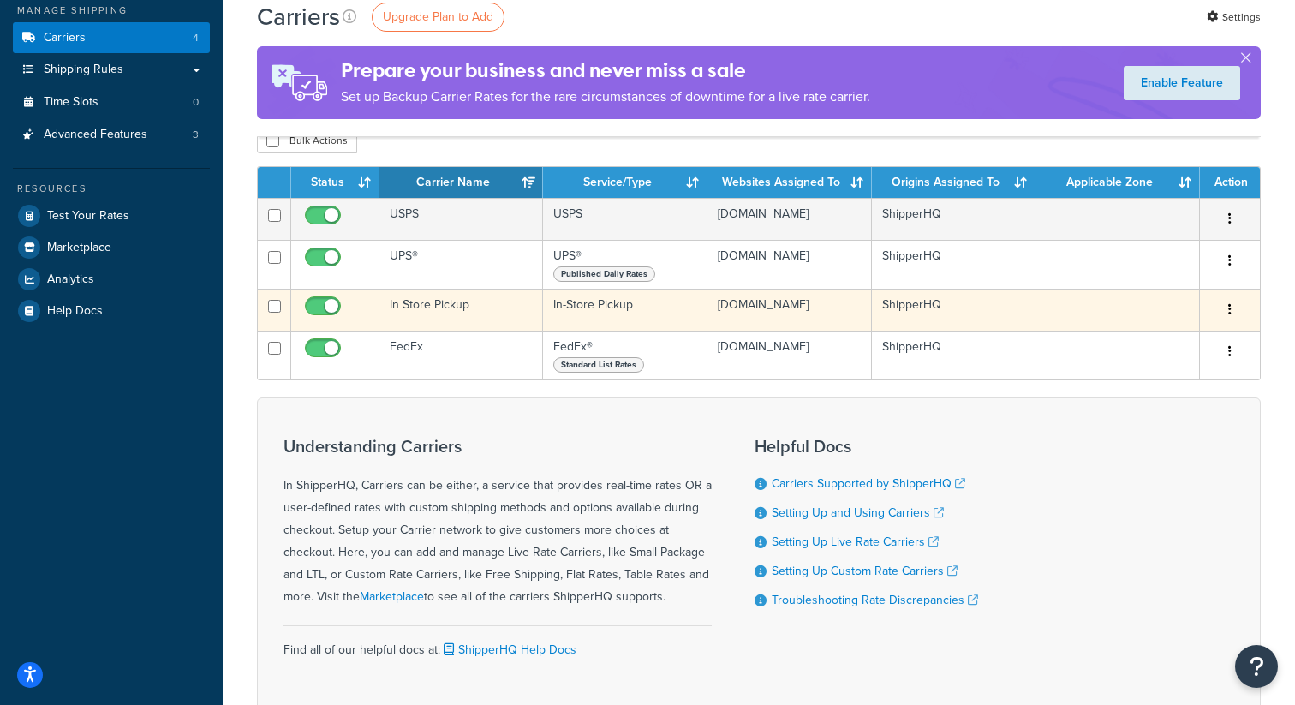
click at [434, 305] on td "In Store Pickup" at bounding box center [462, 310] width 164 height 42
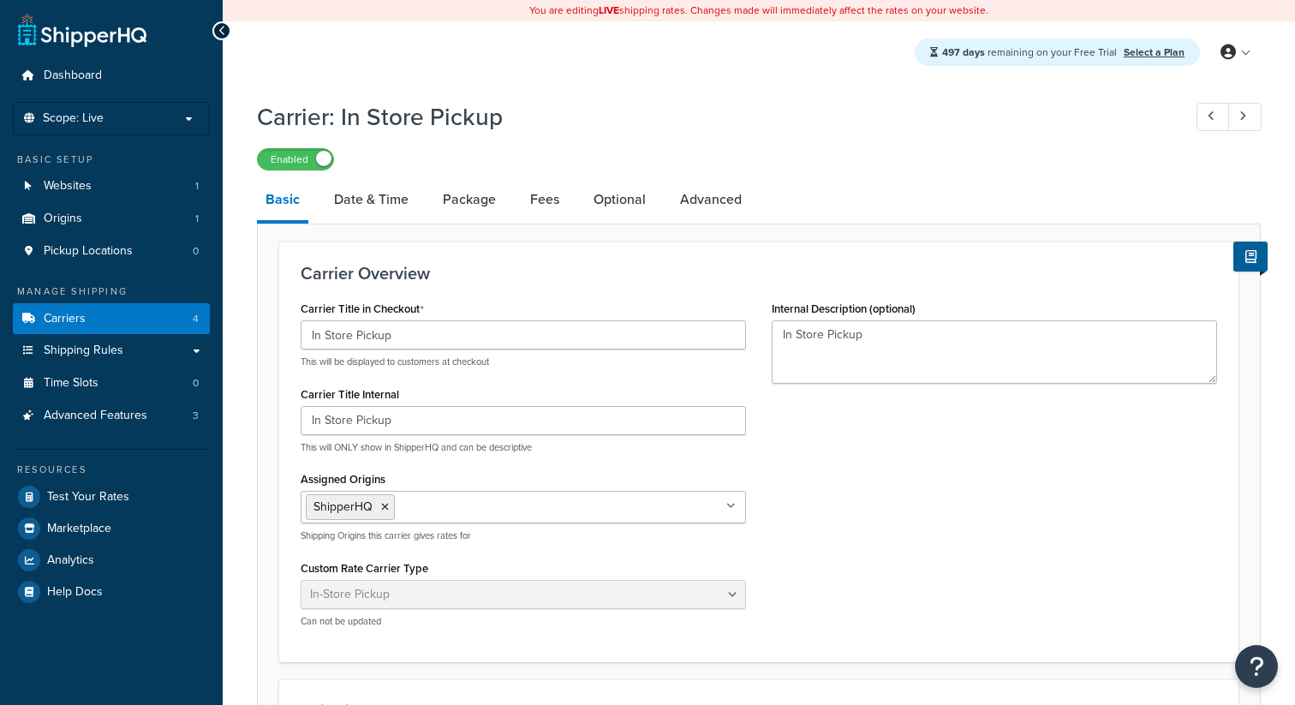
select select "pickup"
click at [727, 197] on link "Advanced" at bounding box center [711, 199] width 79 height 41
select select "false"
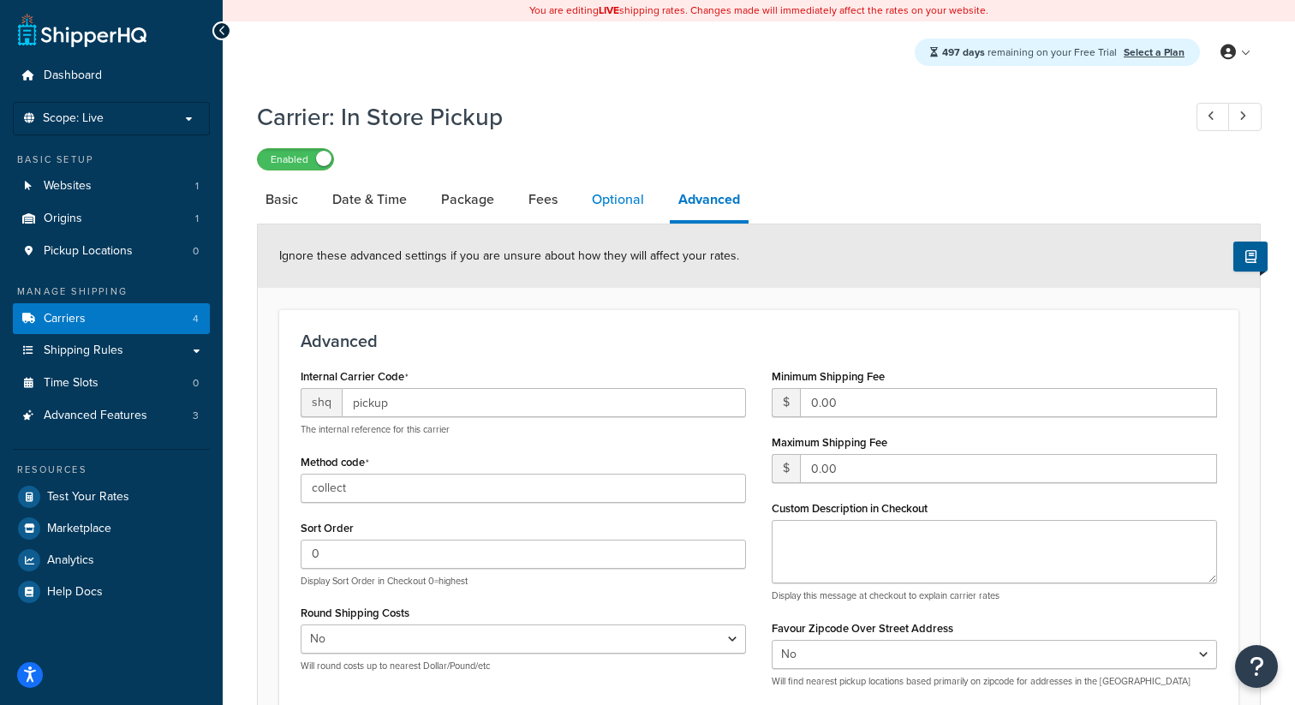
click at [623, 193] on link "Optional" at bounding box center [617, 199] width 69 height 41
select select "183783"
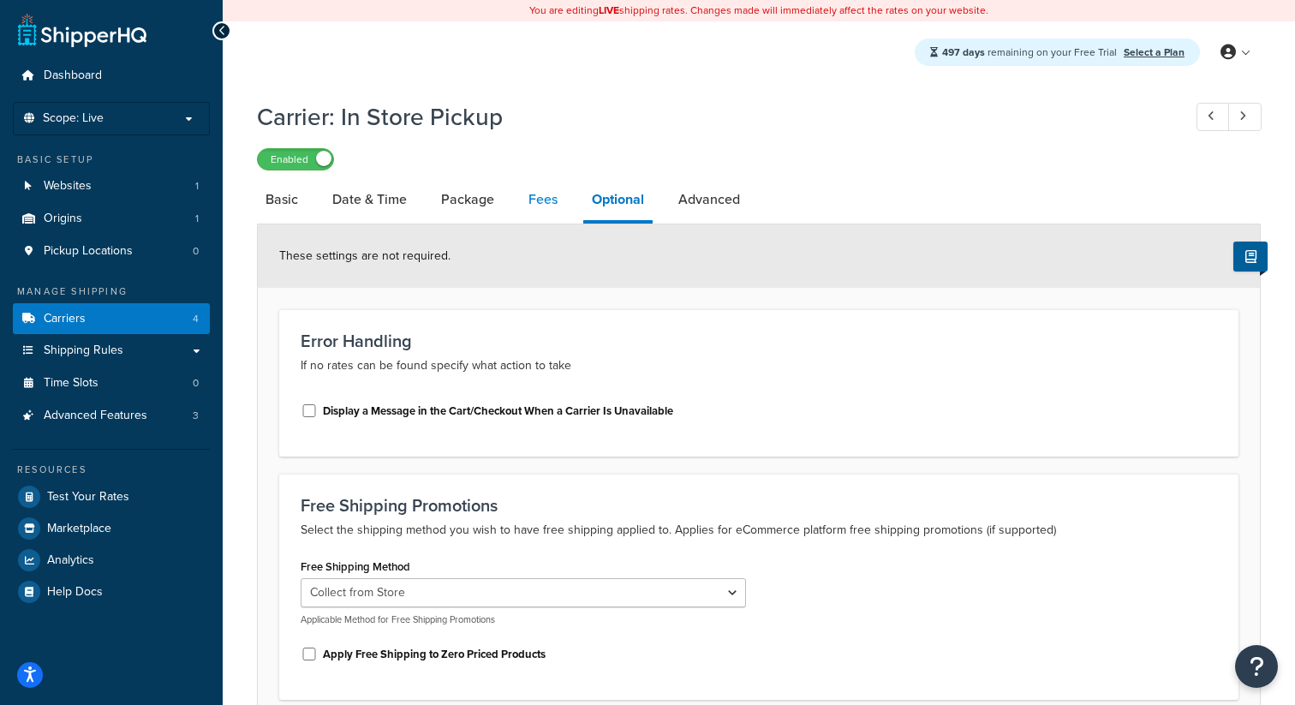
click at [547, 202] on link "Fees" at bounding box center [543, 199] width 46 height 41
select select "AFTER"
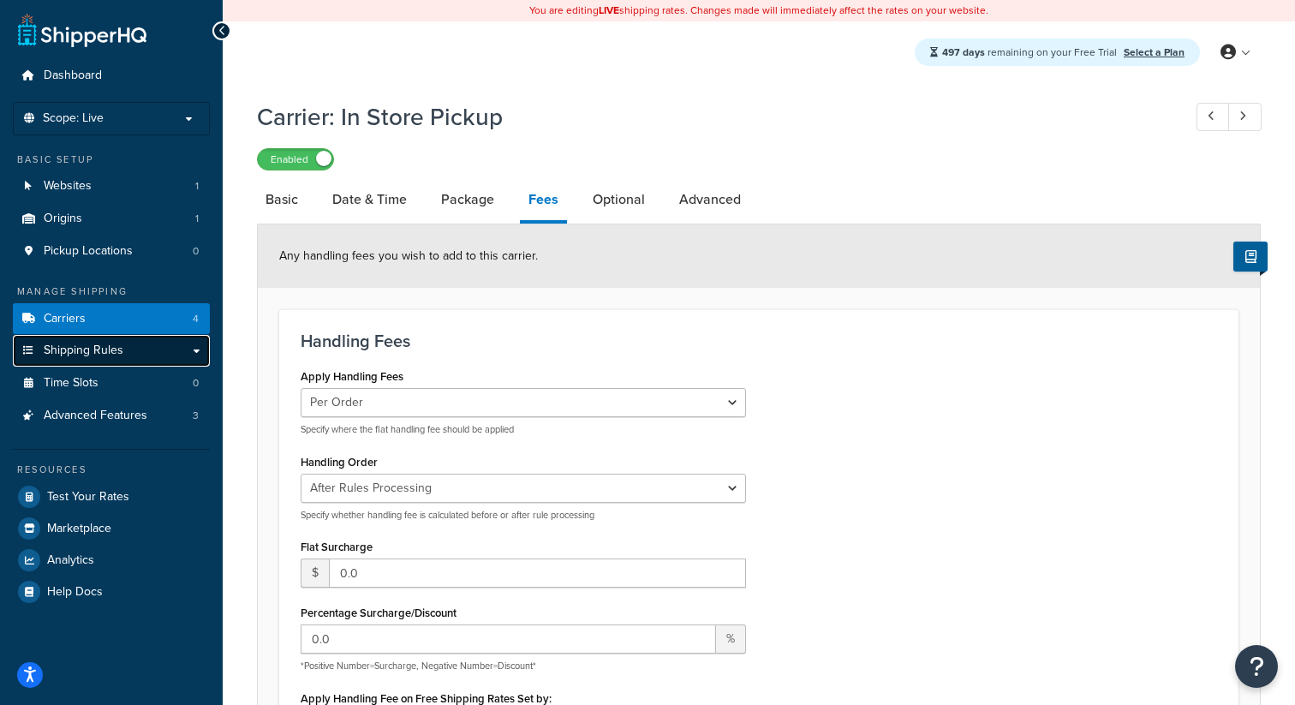
click at [101, 350] on span "Shipping Rules" at bounding box center [84, 351] width 80 height 15
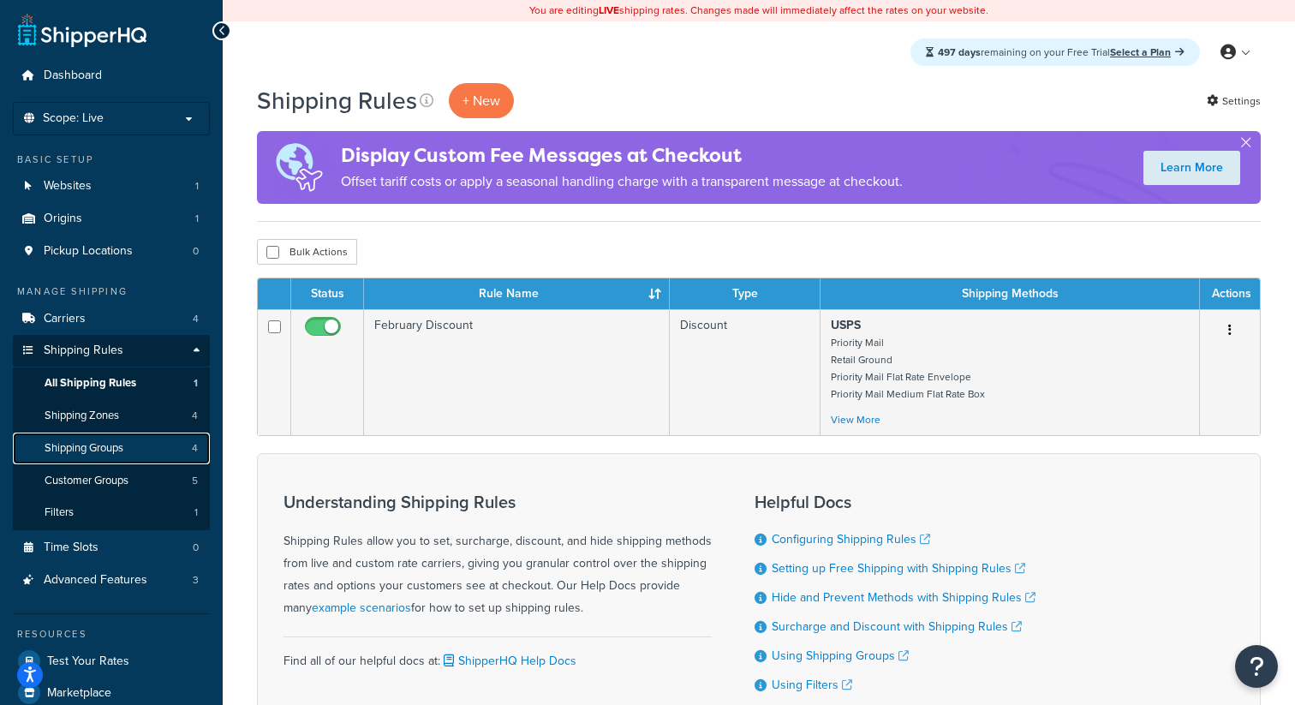
click at [98, 454] on span "Shipping Groups" at bounding box center [84, 448] width 79 height 15
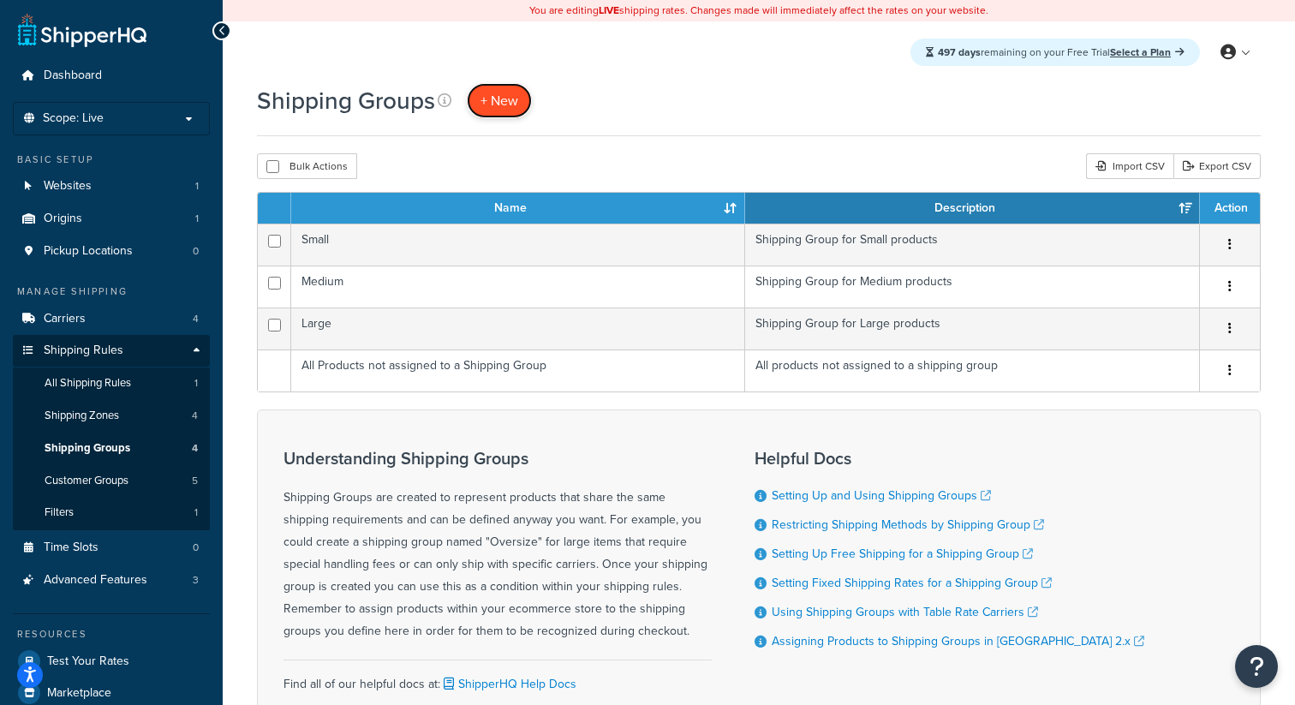
click at [506, 93] on span "+ New" at bounding box center [500, 101] width 38 height 20
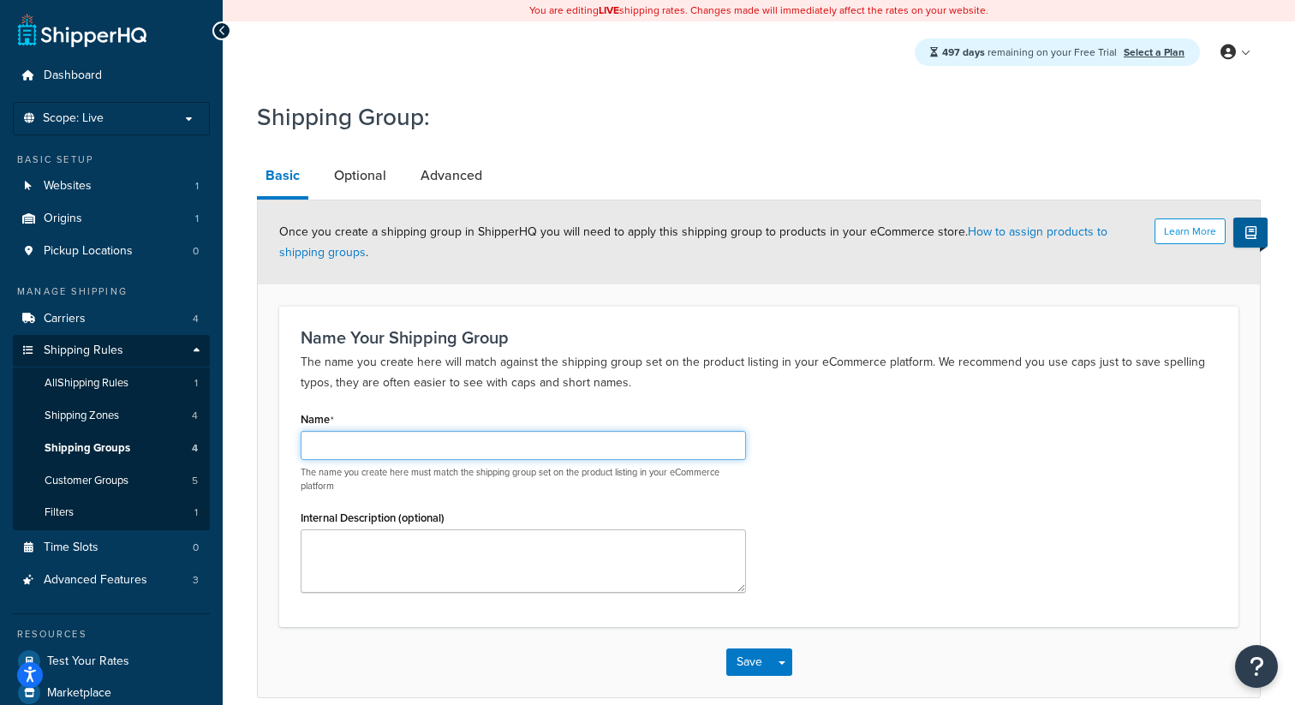
click at [412, 444] on input "Name" at bounding box center [524, 445] width 446 height 29
type input "In Store Pickup"
click at [346, 179] on link "Optional" at bounding box center [360, 175] width 69 height 41
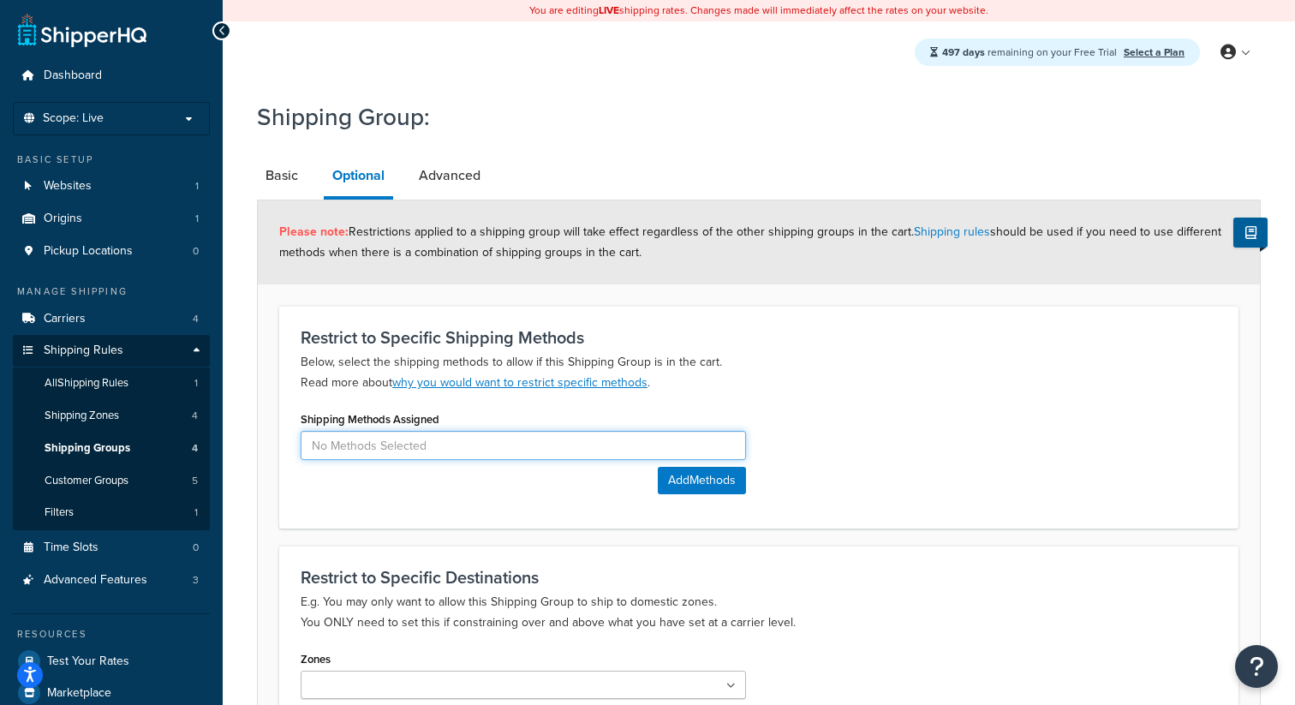
click at [446, 450] on input at bounding box center [524, 445] width 446 height 29
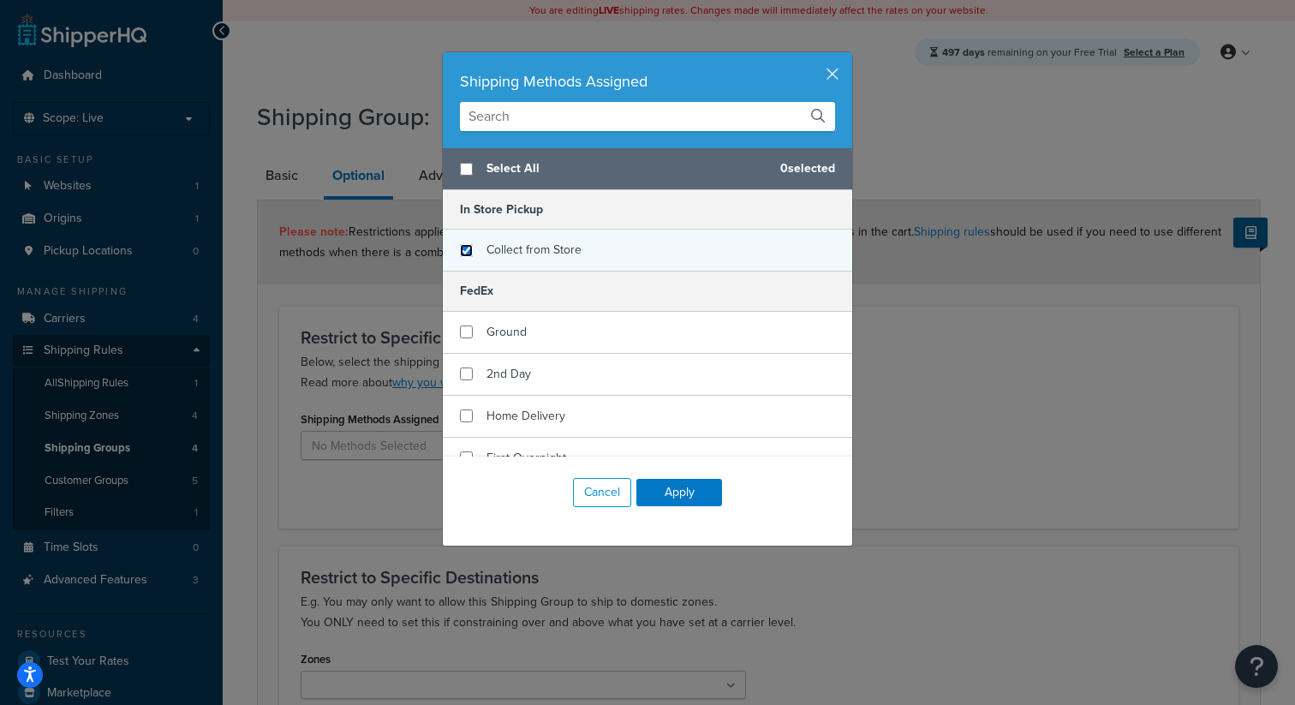
click at [468, 250] on input "checkbox" at bounding box center [466, 250] width 13 height 13
checkbox input "true"
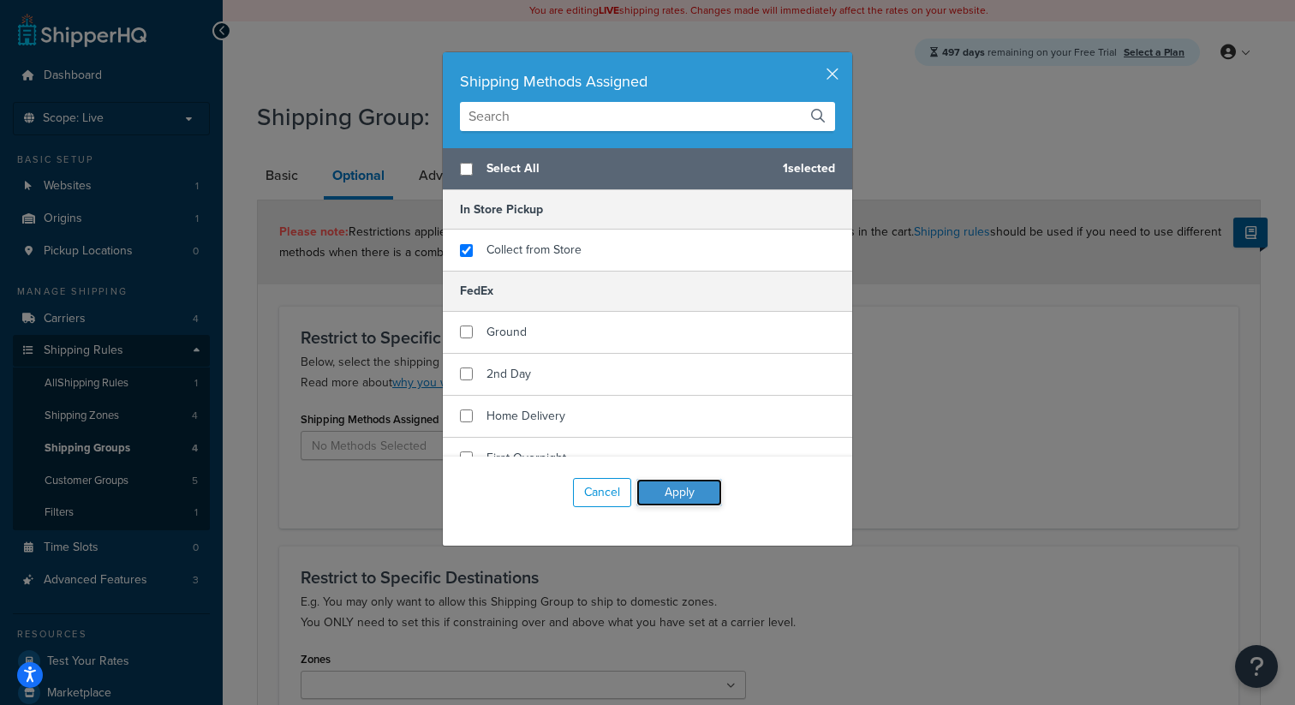
click at [673, 496] on button "Apply" at bounding box center [680, 492] width 86 height 27
